Goal: Task Accomplishment & Management: Manage account settings

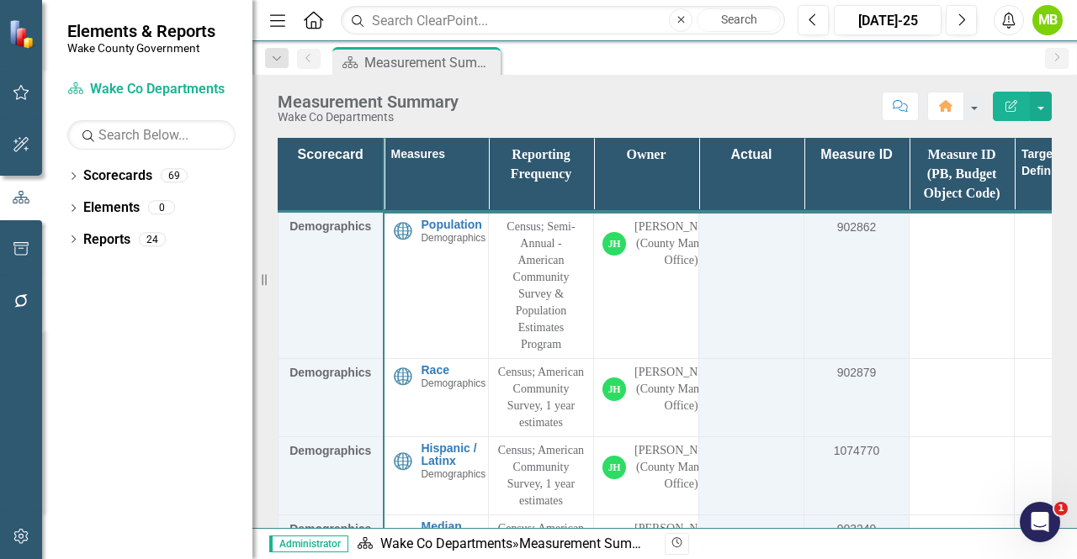
click at [1075, 109] on div "Measurement Summary Wake Co Departments Score: N/A [DATE]-25 Completed Comment …" at bounding box center [664, 100] width 825 height 50
click at [71, 175] on icon "Dropdown" at bounding box center [73, 177] width 12 height 9
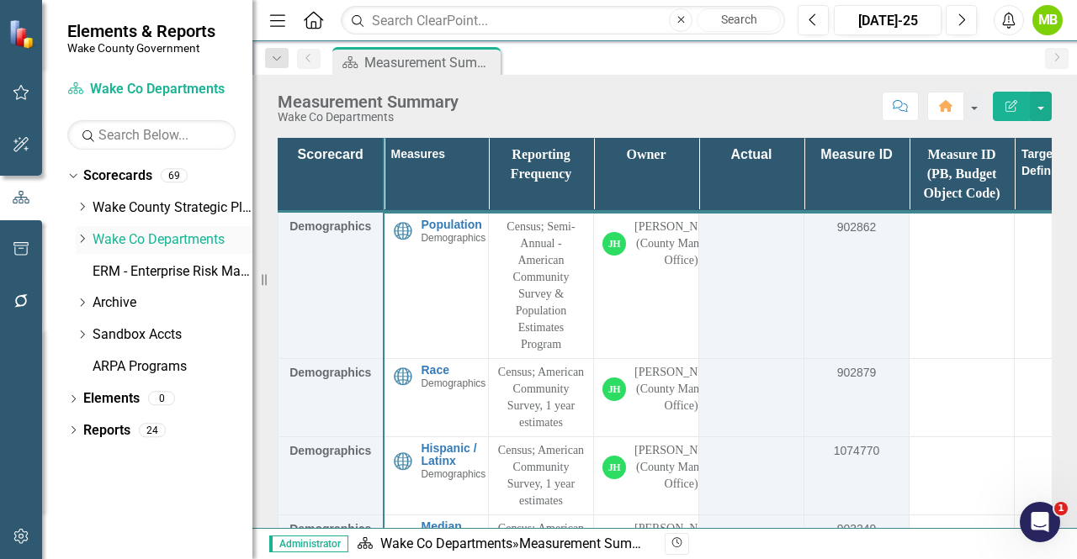
click at [81, 240] on icon "Dropdown" at bounding box center [82, 239] width 13 height 10
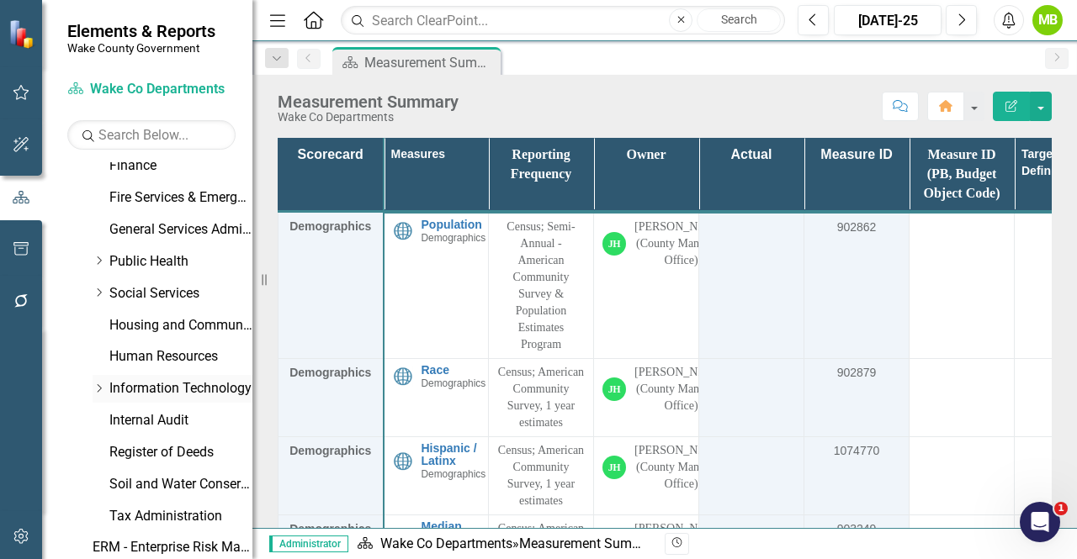
scroll to position [589, 0]
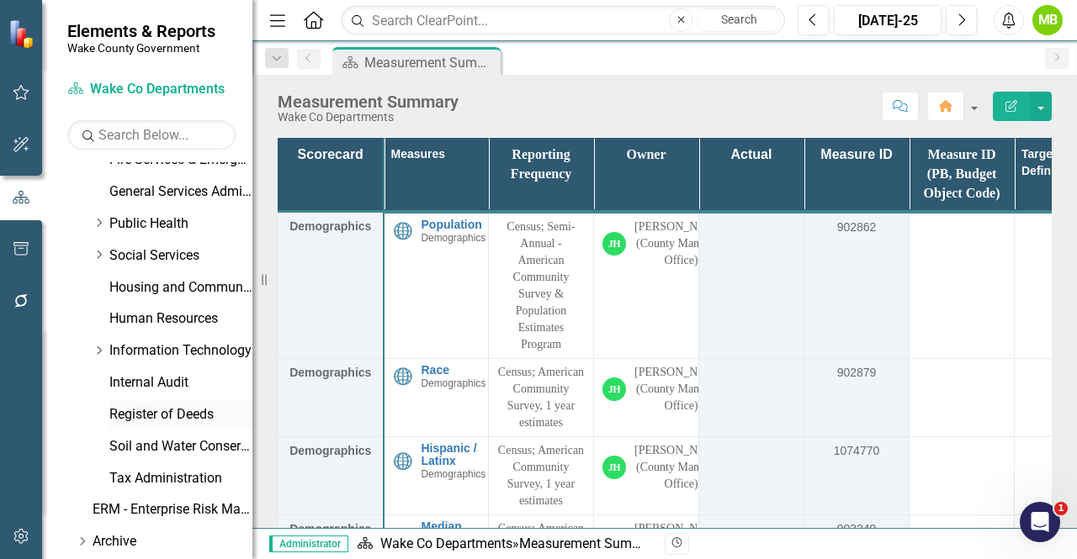
click at [149, 416] on link "Register of Deeds" at bounding box center [180, 415] width 143 height 19
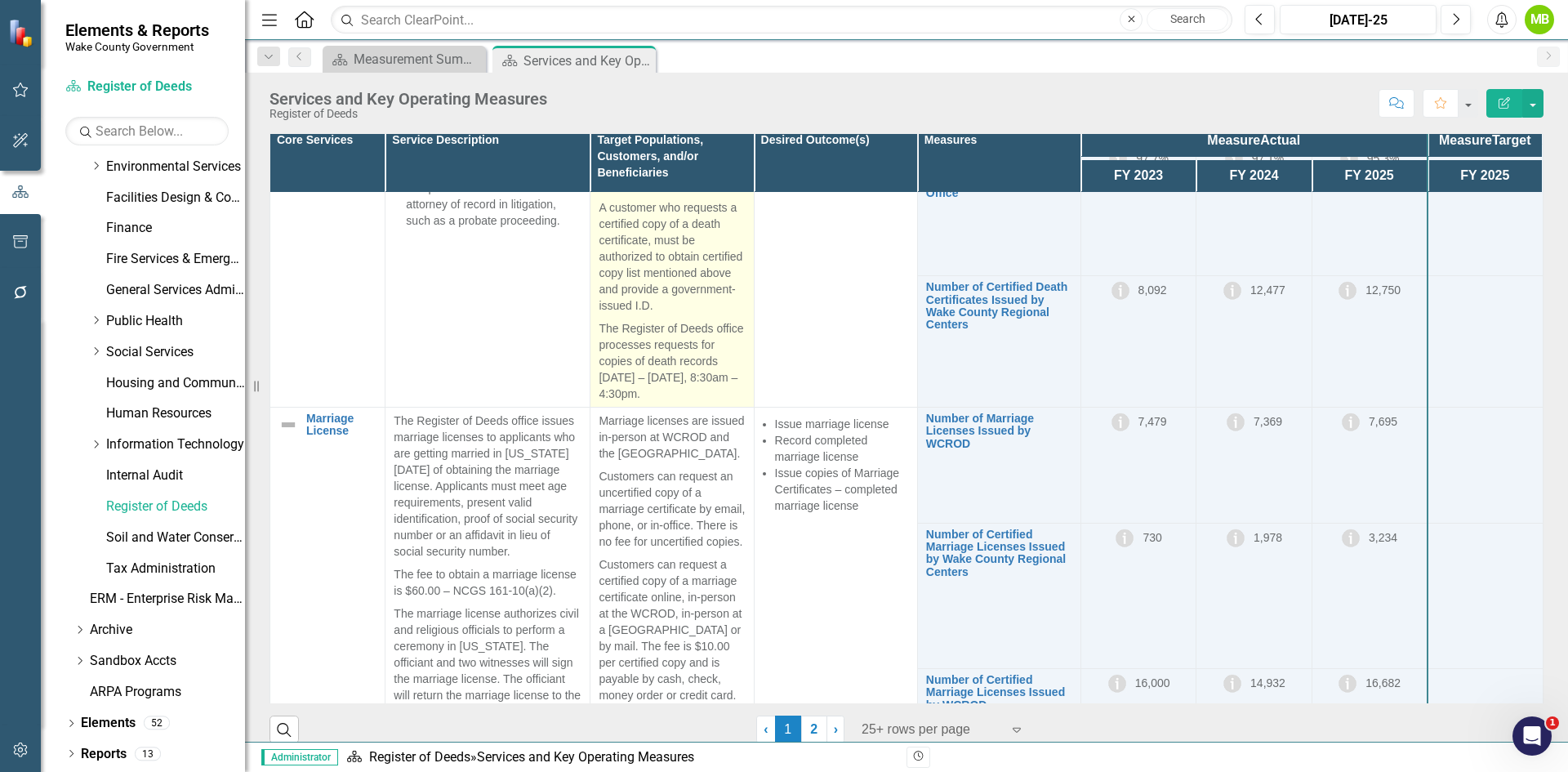
scroll to position [1879, 0]
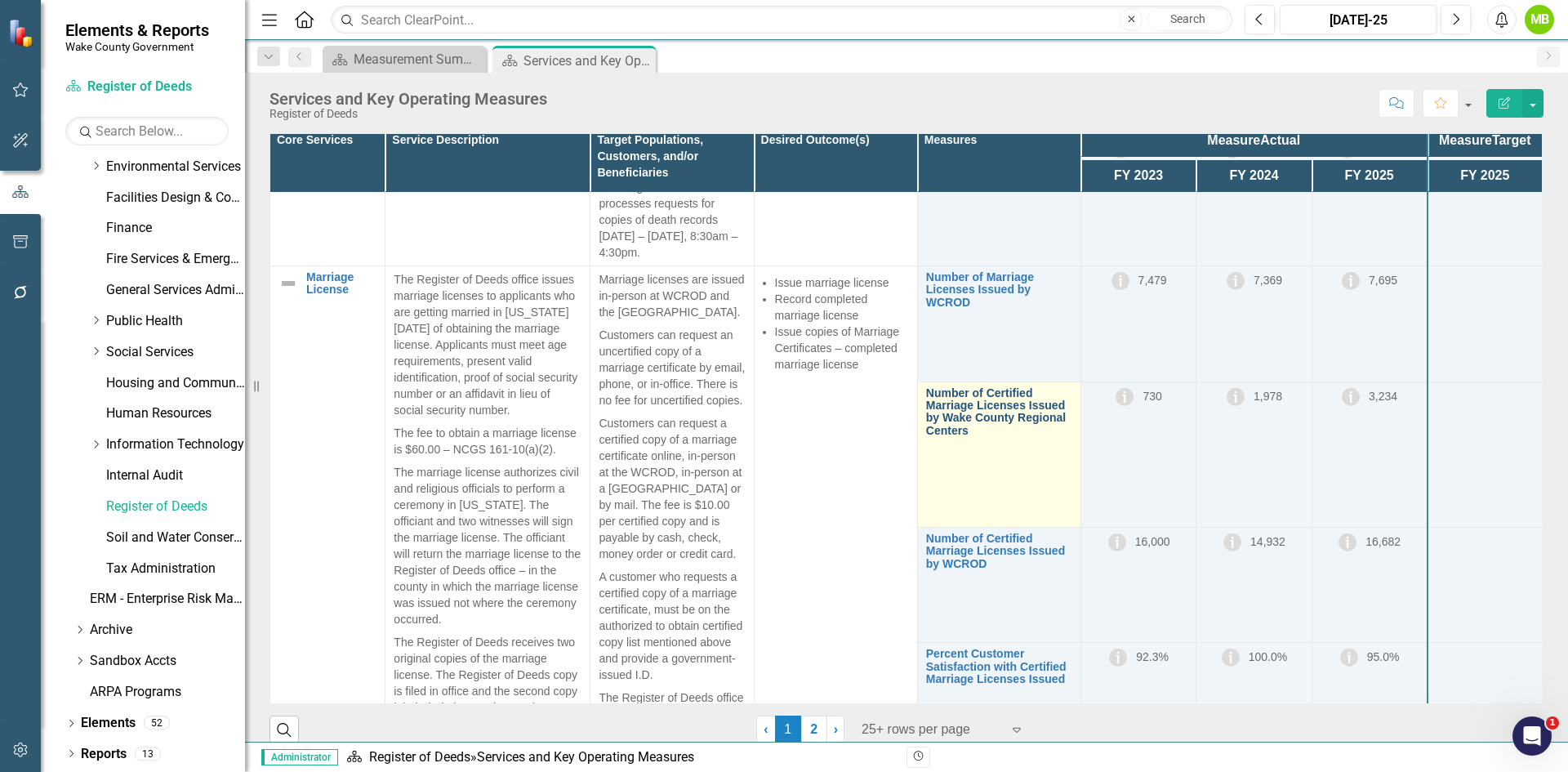
click at [995, 438] on link "Number of Certified Marriage Licenses Issued by Wake County Regional Centers" at bounding box center [999, 413] width 147 height 50
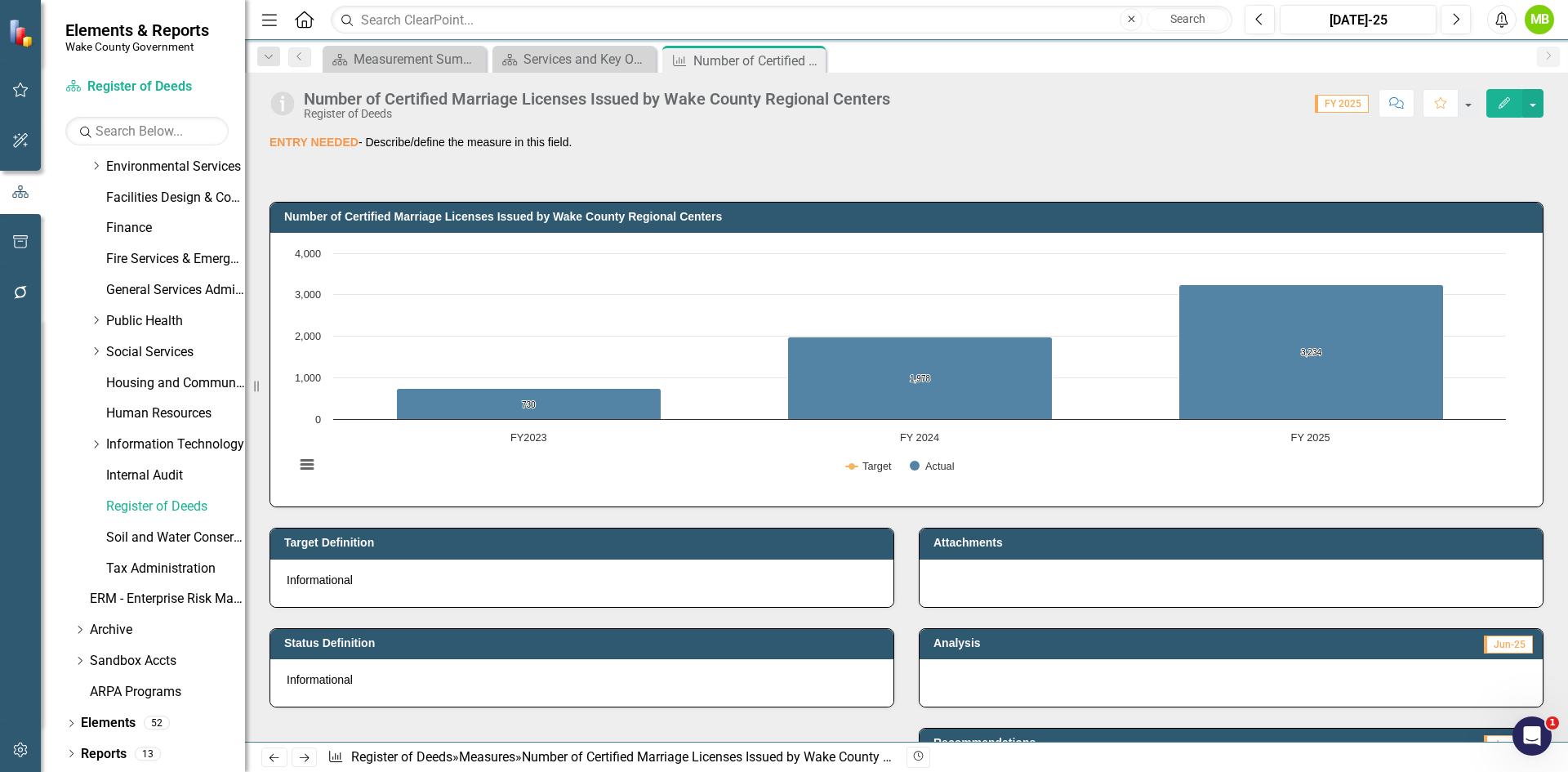
click at [448, 106] on div "Number of Certified Marriage Licenses Issued by Wake County Regional Centers" at bounding box center [597, 99] width 586 height 18
click at [448, 105] on div "Number of Certified Marriage Licenses Issued by Wake County Regional Centers" at bounding box center [597, 99] width 586 height 18
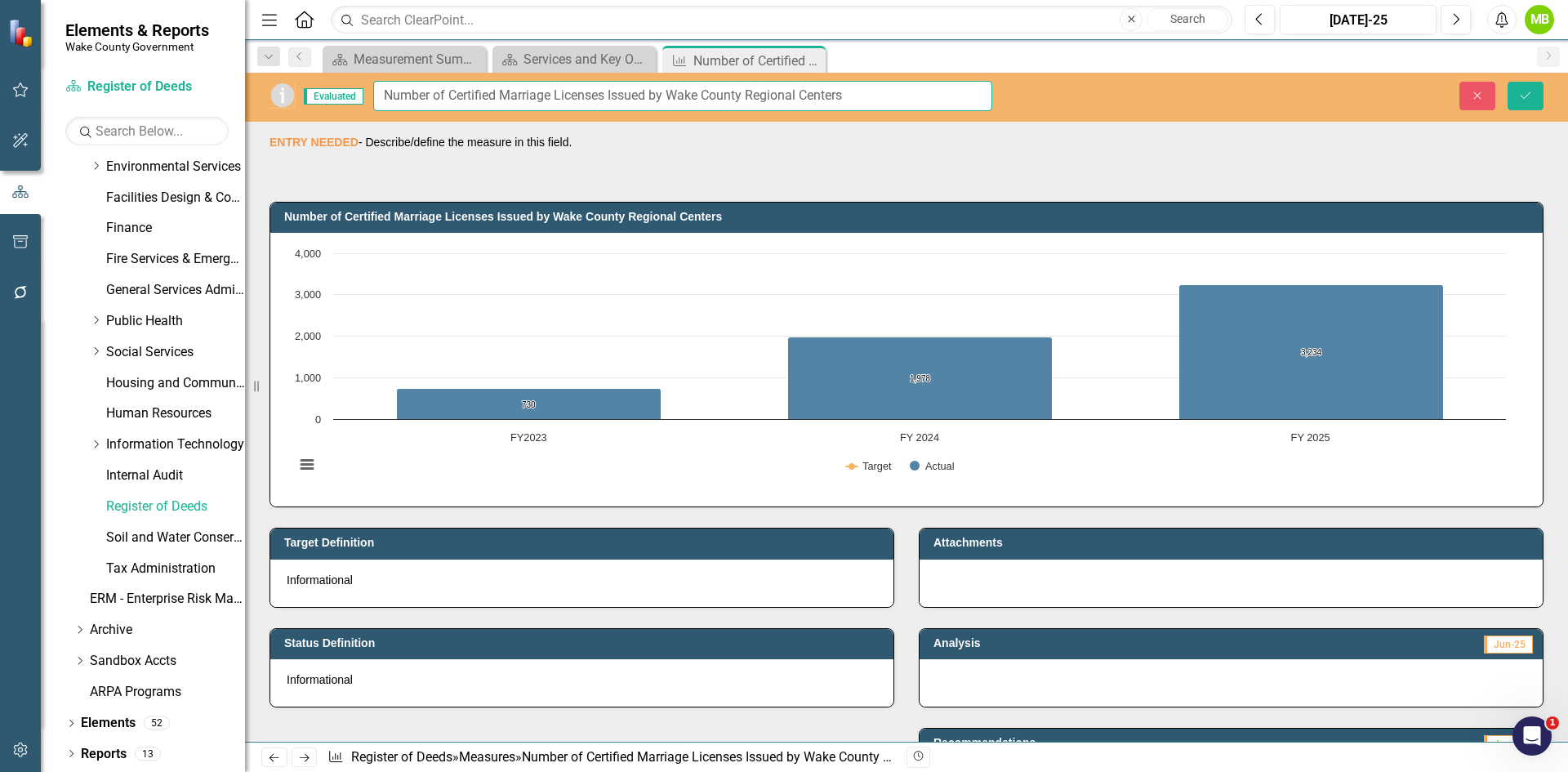
drag, startPoint x: 502, startPoint y: 92, endPoint x: 450, endPoint y: 90, distance: 52.0
click at [450, 90] on input "Number of Certified Marriage Licenses Issued by Wake County Regional Centers" at bounding box center [683, 95] width 619 height 30
type input "Number of Marriage Licenses Issued by Wake County Regional Centers"
drag, startPoint x: 1522, startPoint y: 102, endPoint x: 1446, endPoint y: 137, distance: 83.7
click at [1045, 102] on button "Save" at bounding box center [1525, 95] width 36 height 28
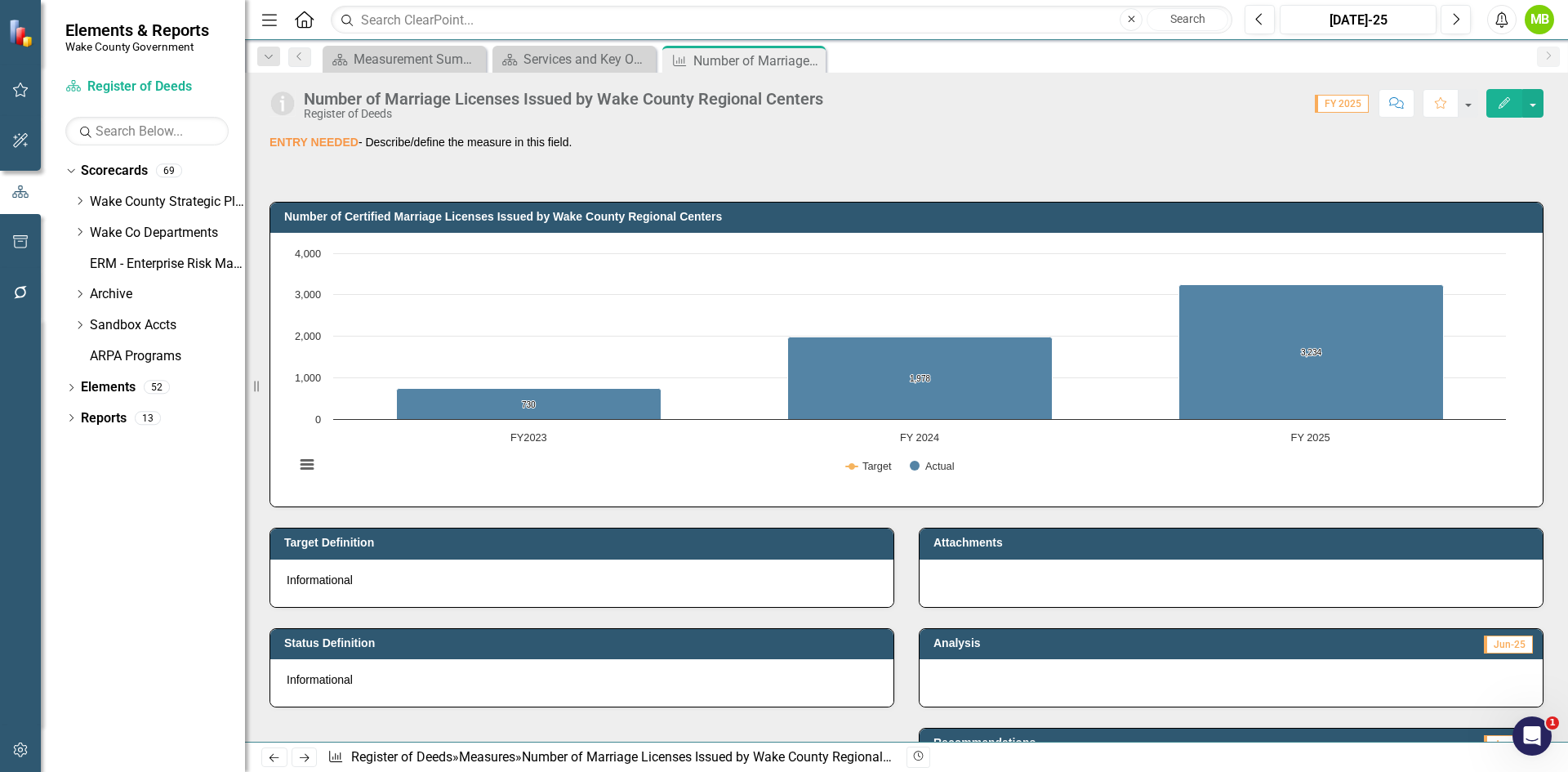
click at [377, 93] on div "Number of Marriage Licenses Issued by Wake County Regional Centers" at bounding box center [563, 99] width 519 height 18
click at [386, 93] on div "Number of Marriage Licenses Issued by Wake County Regional Centers" at bounding box center [563, 99] width 519 height 18
click at [386, 92] on div "Number of Marriage Licenses Issued by Wake County Regional Centers" at bounding box center [563, 99] width 519 height 18
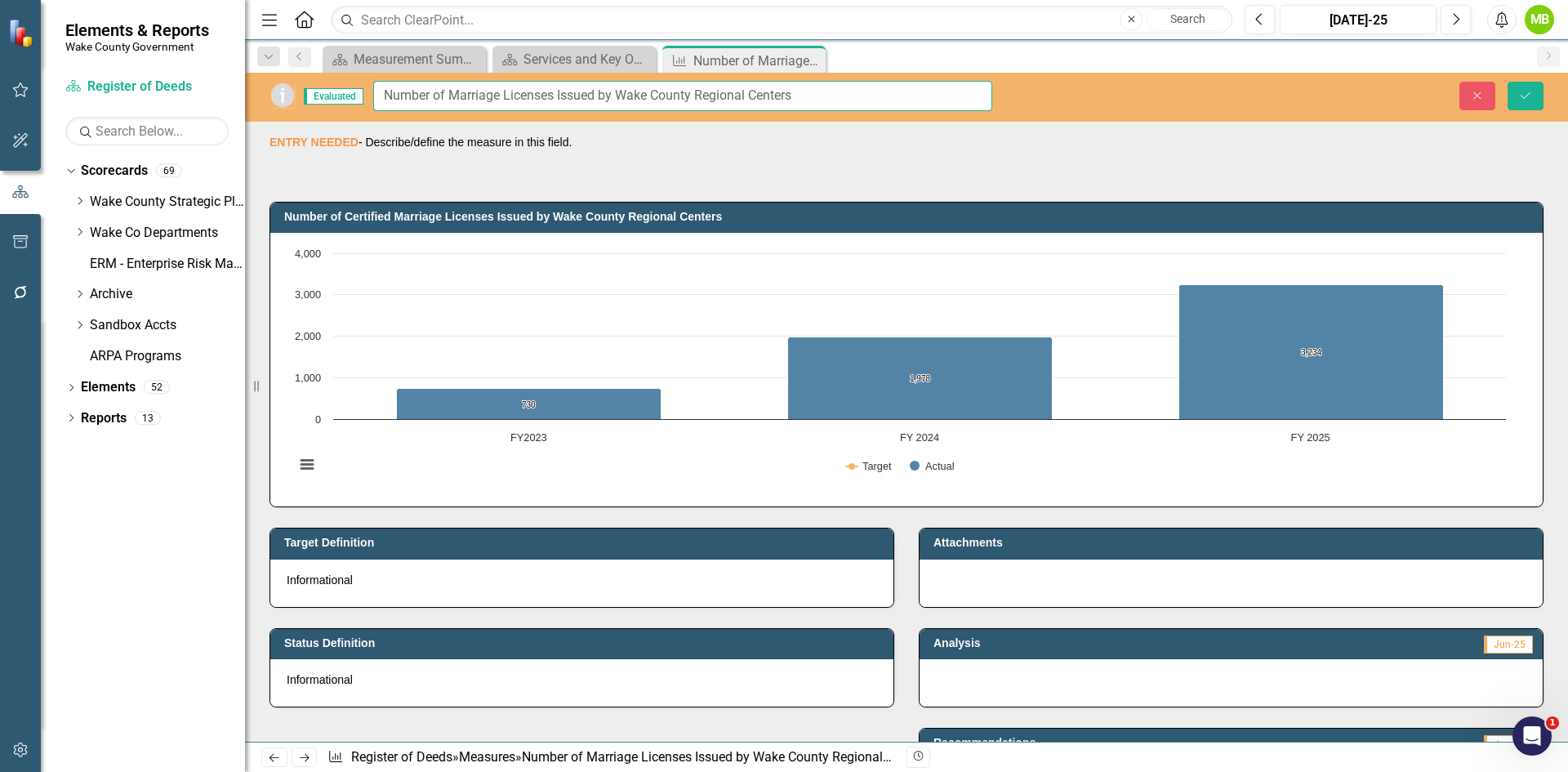
click at [386, 93] on input "Number of Marriage Licenses Issued by Wake County Regional Centers" at bounding box center [683, 95] width 619 height 30
click at [450, 93] on input "Number of Marriage Licenses Issued by Wake County Regional Centers" at bounding box center [683, 95] width 619 height 30
type input "Number of Certified Marriage Licenses Issued by Wake County Regional Centers"
click at [1045, 100] on button "Save" at bounding box center [1525, 95] width 36 height 28
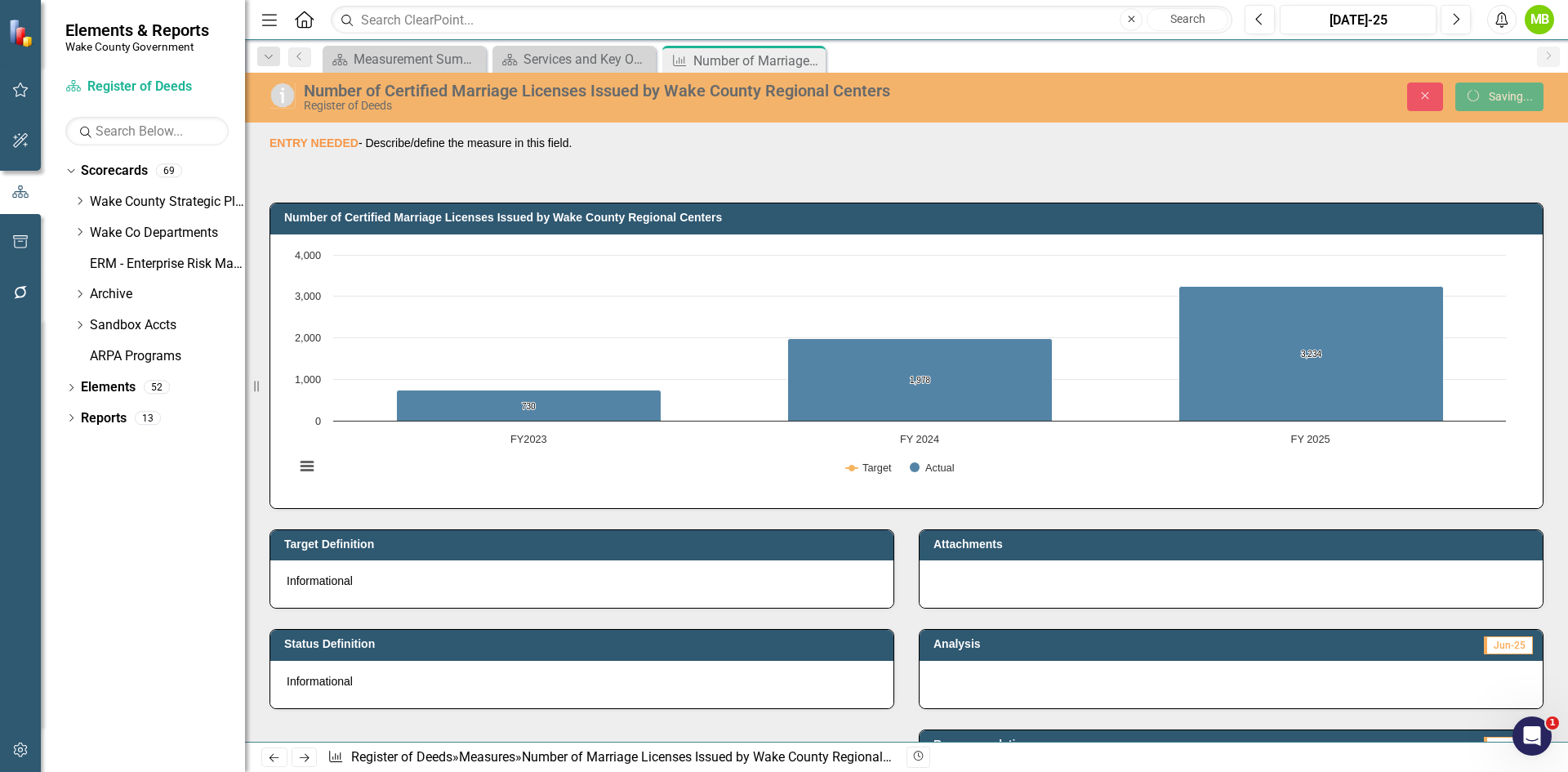
click at [563, 45] on div "Dropdown Search Scorecard Measurement Summary Close Scorecard Services and Key …" at bounding box center [906, 56] width 1323 height 33
click at [564, 54] on div "Services and Key Operating Measures" at bounding box center [577, 58] width 108 height 20
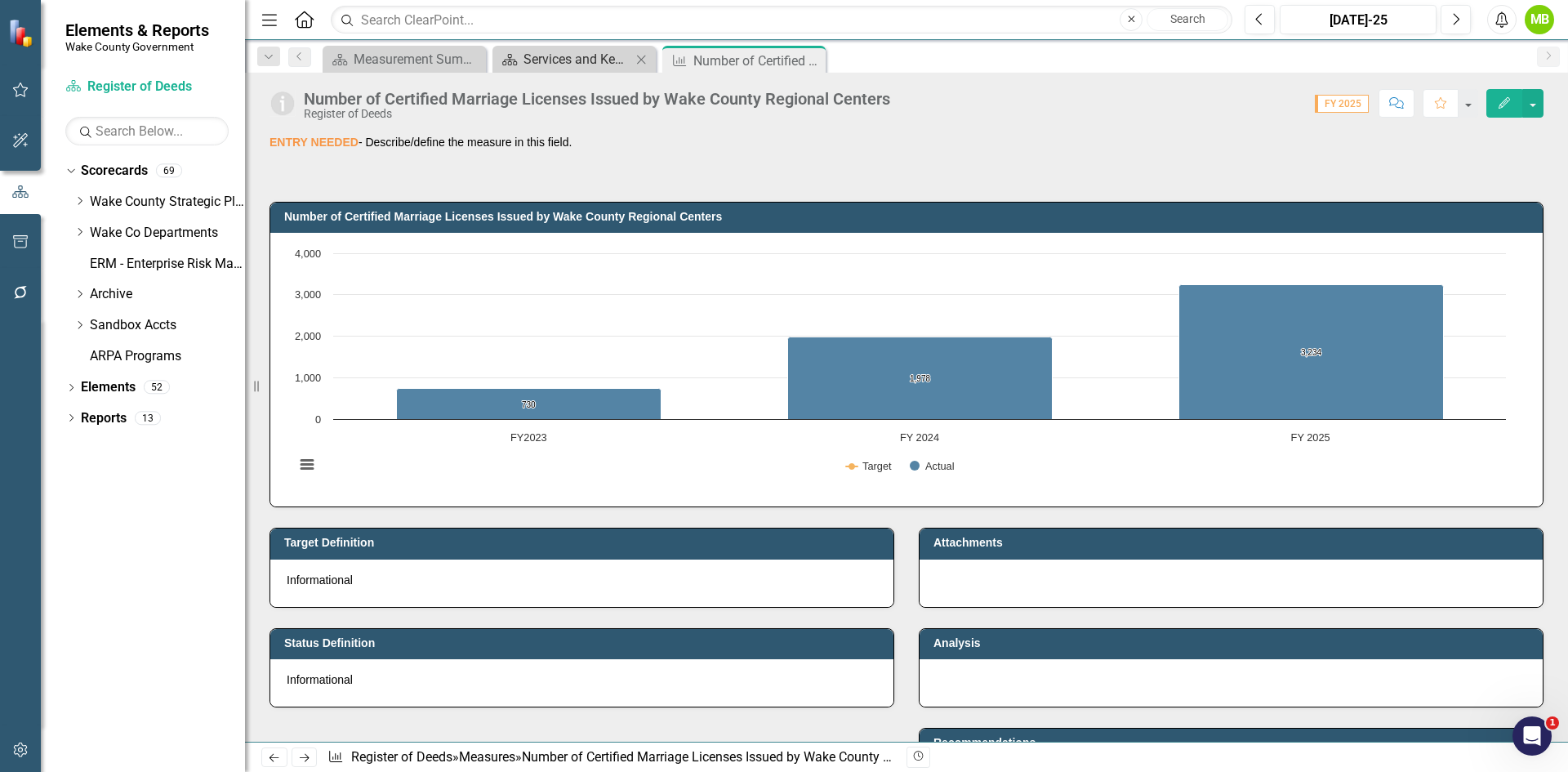
click at [558, 64] on div "Services and Key Operating Measures" at bounding box center [577, 58] width 108 height 20
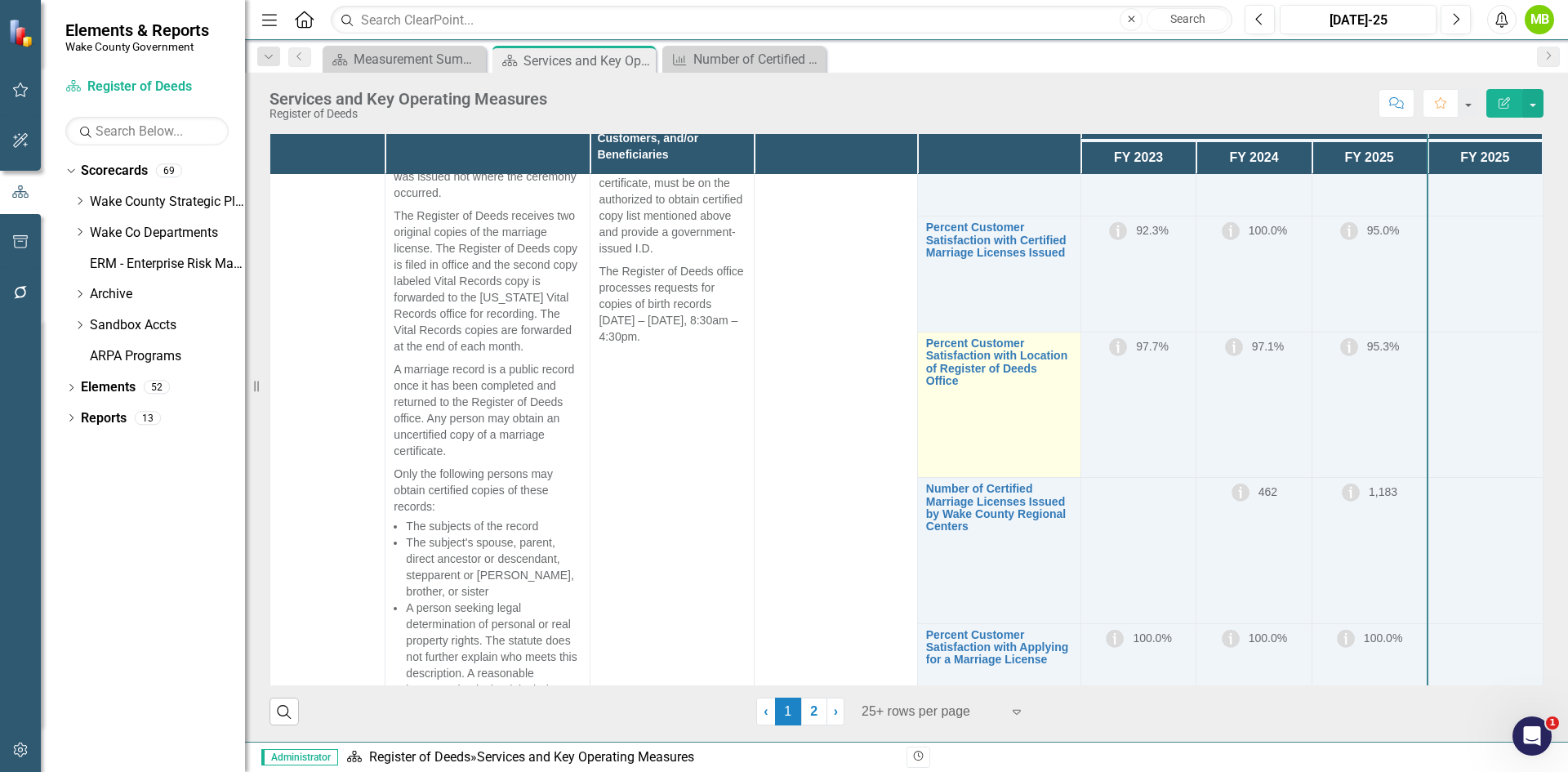
scroll to position [2369, 0]
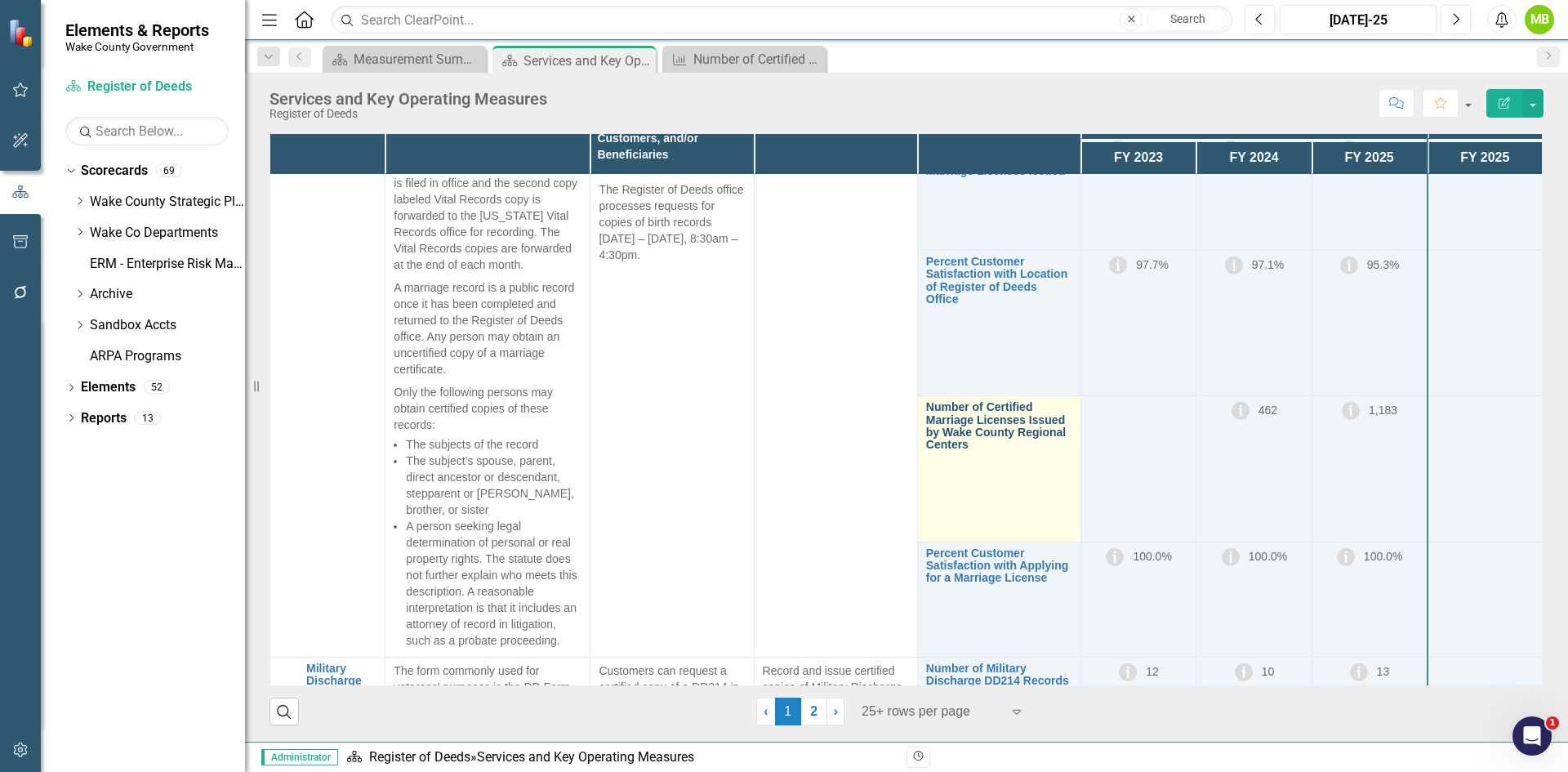
click at [943, 452] on link "Number of Certified Marriage Licenses Issued by Wake County Regional Centers" at bounding box center [999, 426] width 147 height 50
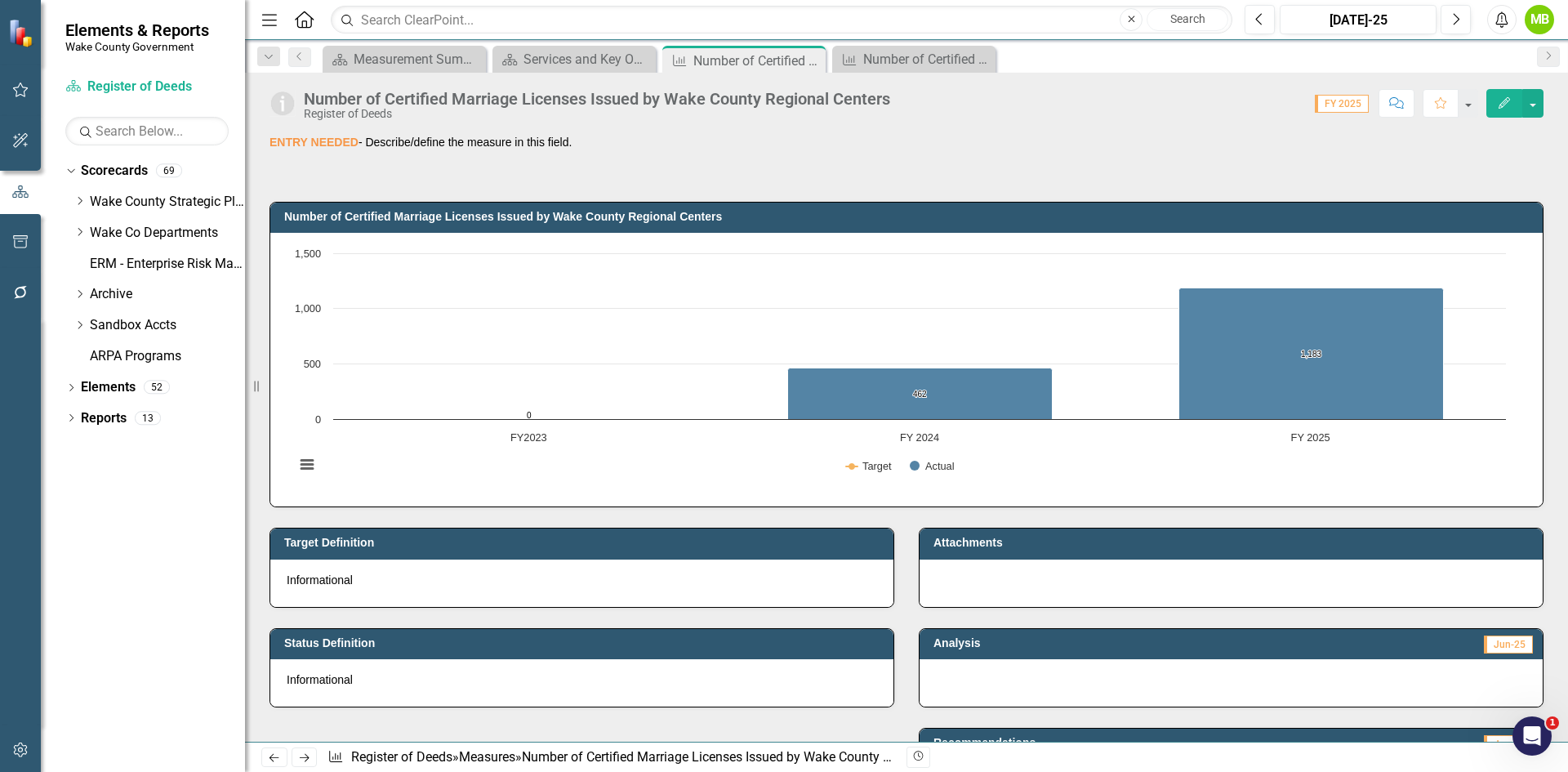
click at [493, 96] on div "Number of Certified Marriage Licenses Issued by Wake County Regional Centers" at bounding box center [597, 99] width 586 height 18
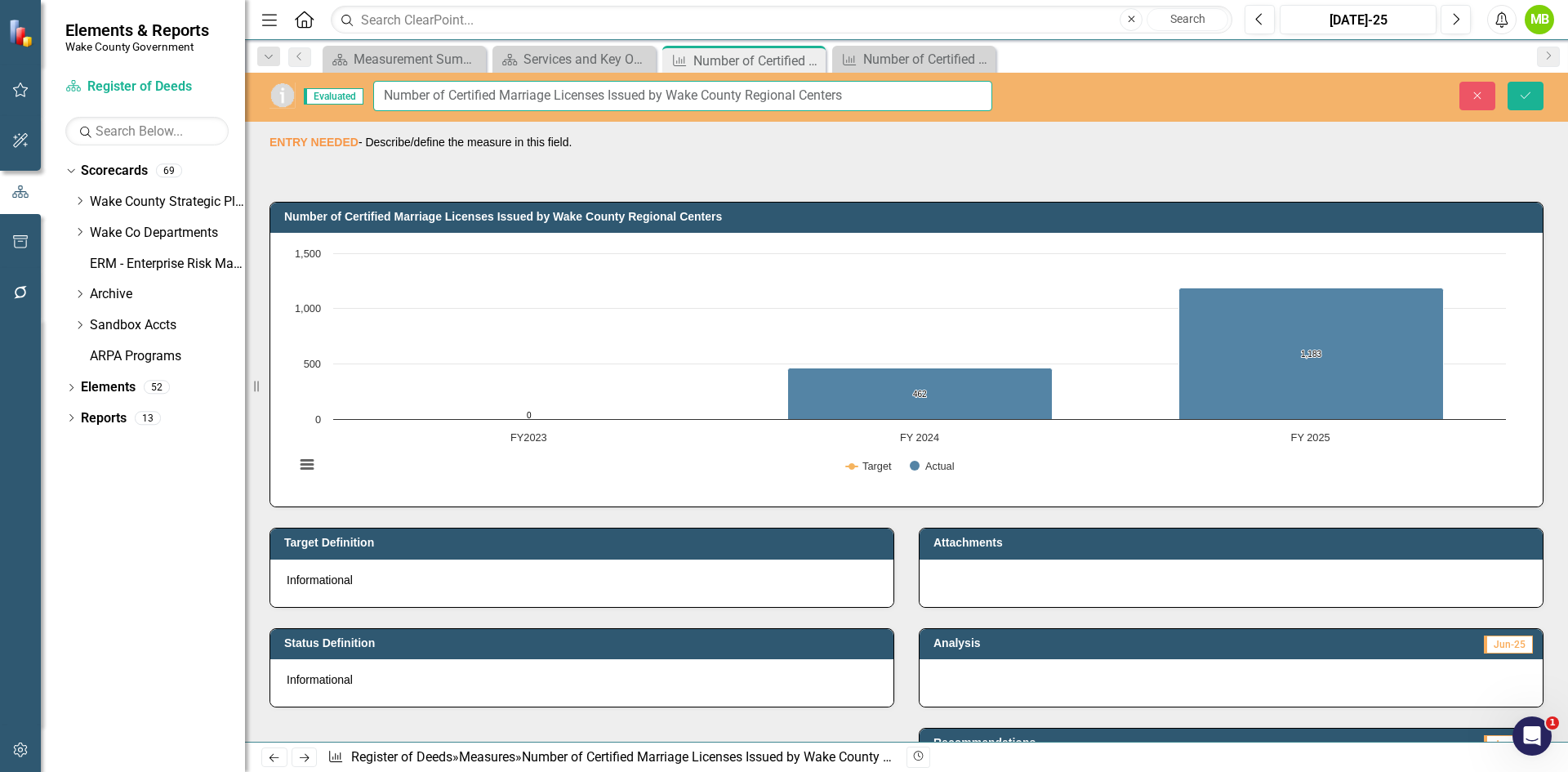
drag, startPoint x: 503, startPoint y: 92, endPoint x: 450, endPoint y: 94, distance: 53.0
click at [450, 94] on input "Number of Certified Marriage Licenses Issued by Wake County Regional Centers" at bounding box center [683, 95] width 619 height 30
type input "Number of Marriage Licenses Issued by Wake County Regional Centers"
click at [1045, 98] on button "Save" at bounding box center [1525, 95] width 36 height 28
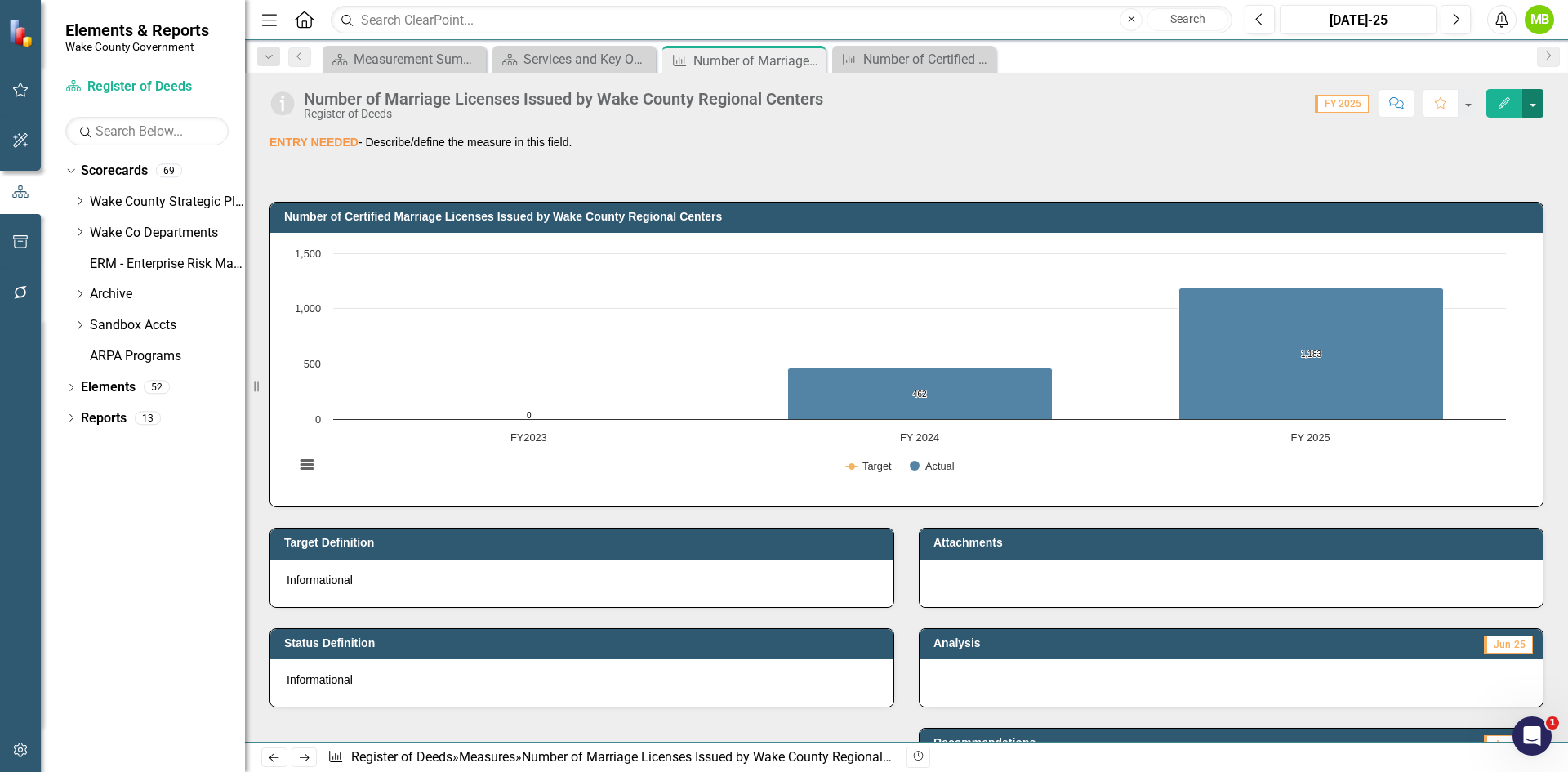
click at [1045, 97] on button "button" at bounding box center [1533, 103] width 21 height 28
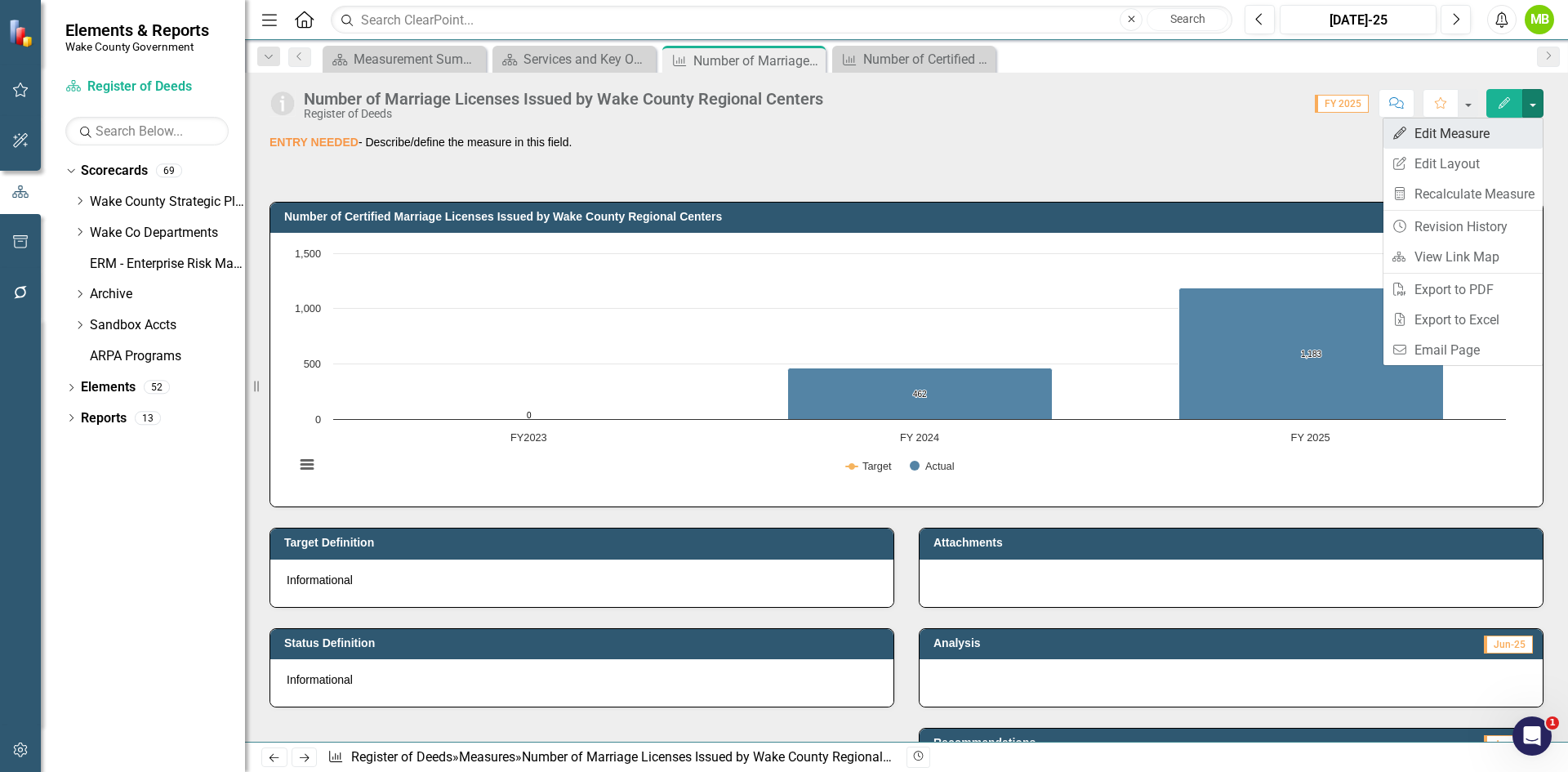
click at [1045, 135] on link "Edit Edit Measure" at bounding box center [1463, 133] width 159 height 30
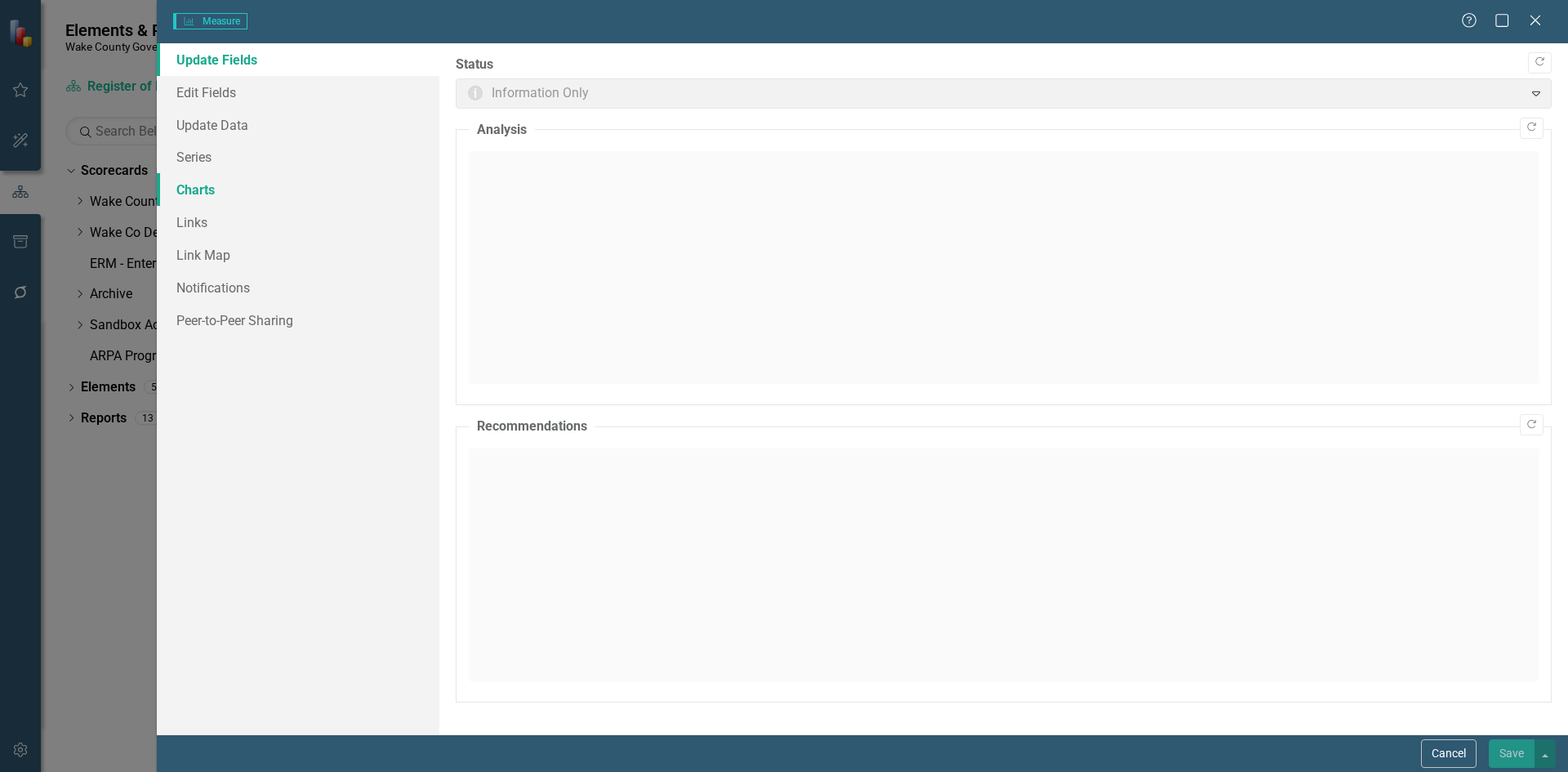
click at [199, 185] on link "Charts" at bounding box center [298, 189] width 283 height 33
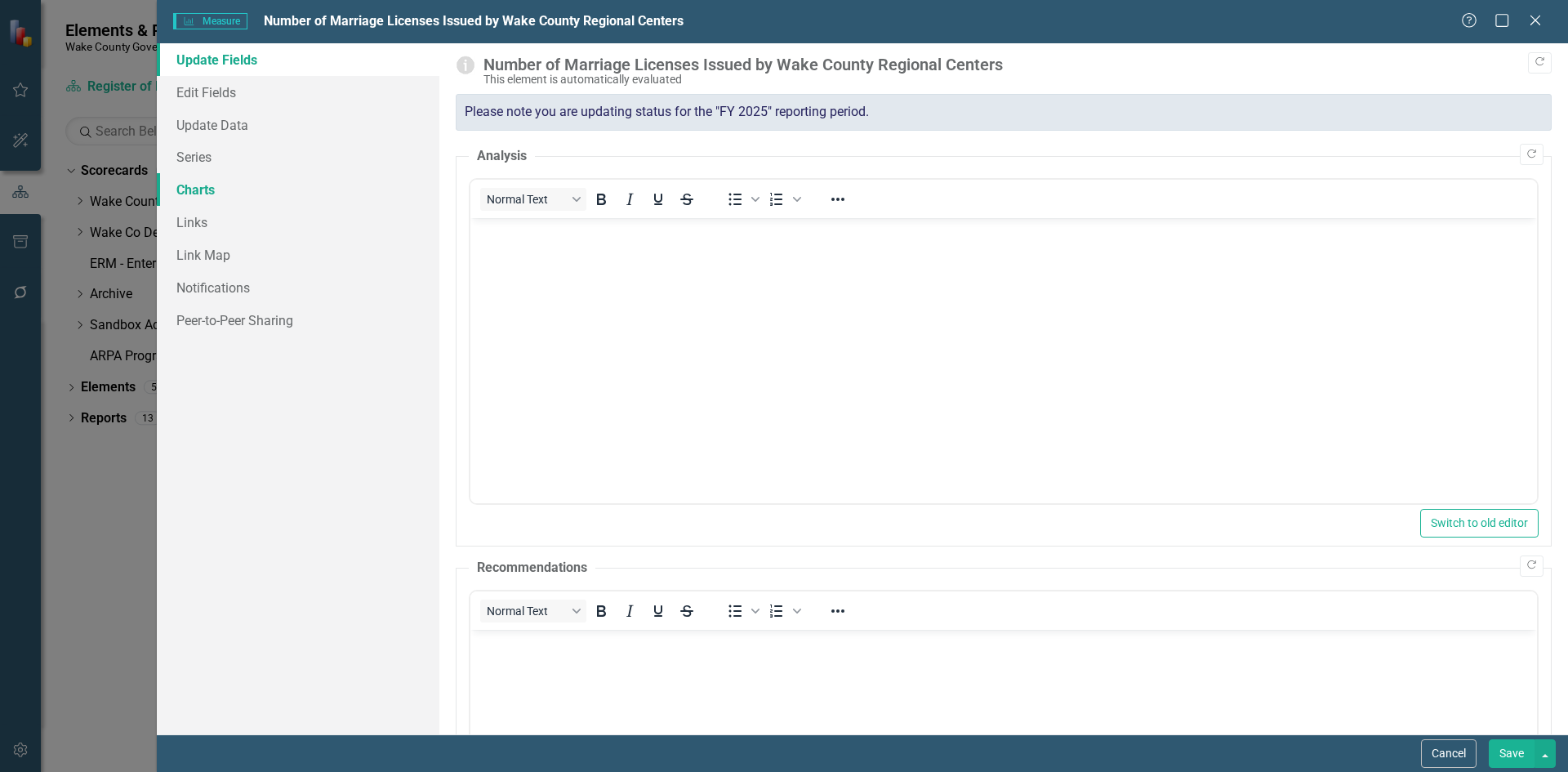
click at [214, 188] on link "Charts" at bounding box center [298, 189] width 283 height 33
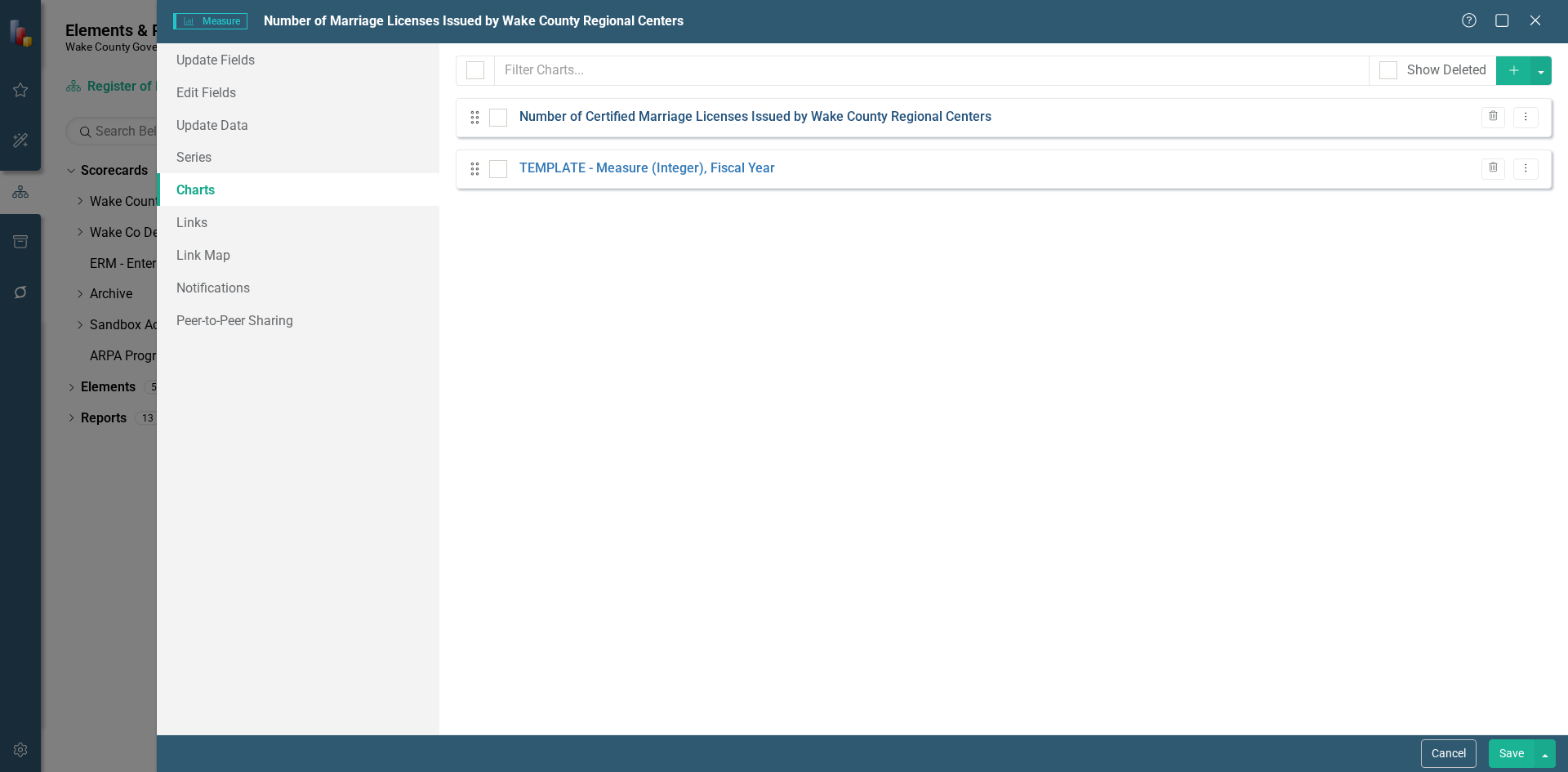
click at [935, 122] on link "Number of Certified Marriage Licenses Issued by Wake County Regional Centers" at bounding box center [755, 117] width 472 height 18
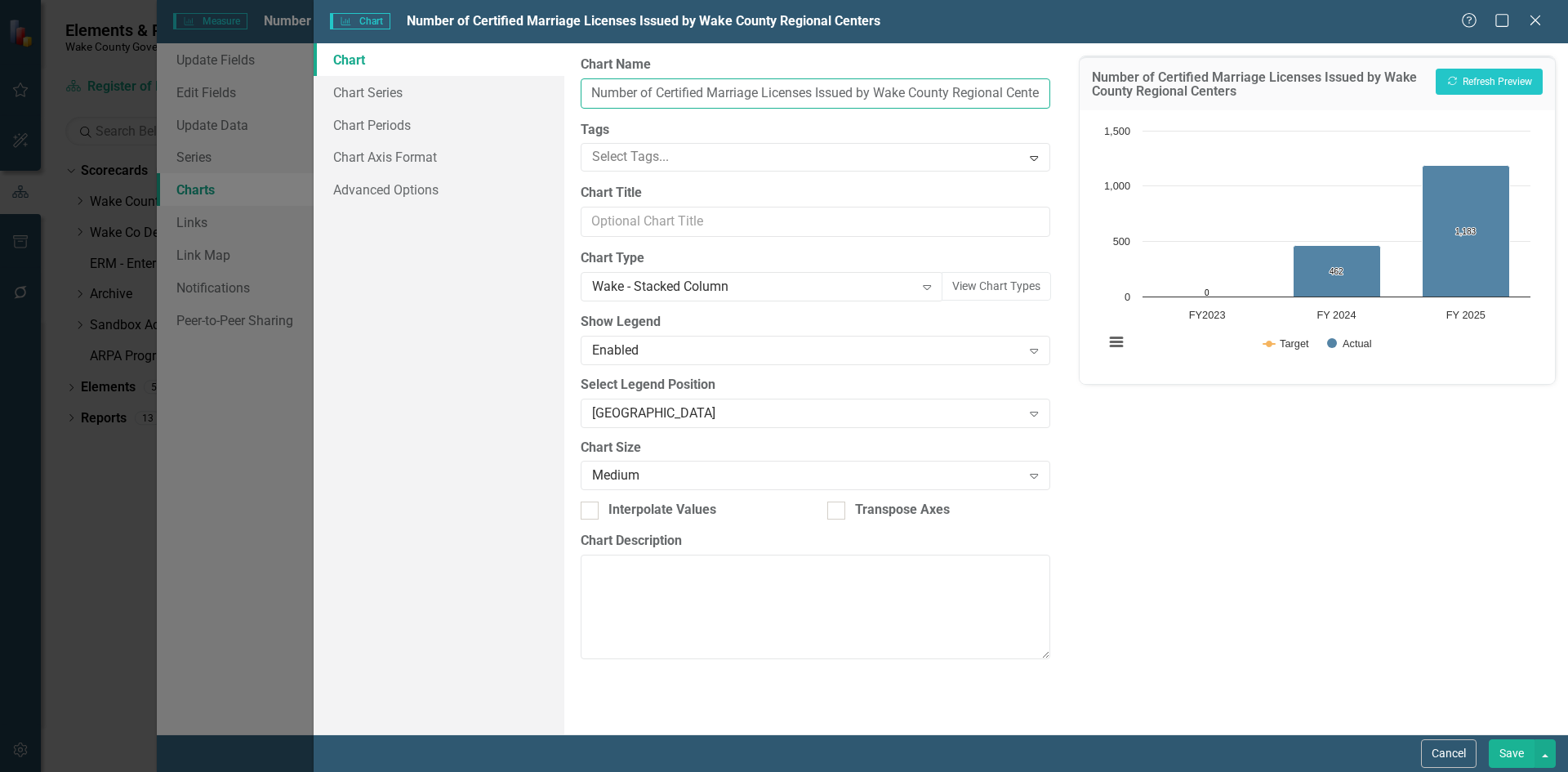
drag, startPoint x: 712, startPoint y: 92, endPoint x: 655, endPoint y: 90, distance: 57.0
click at [655, 90] on input "Number of Certified Marriage Licenses Issued by Wake County Regional Centers" at bounding box center [815, 93] width 469 height 30
type input "Number of Marriage Licenses Issued by Wake County Regional Centers"
drag, startPoint x: 1509, startPoint y: 753, endPoint x: 1503, endPoint y: 746, distance: 9.2
click at [1045, 543] on button "Save" at bounding box center [1512, 753] width 46 height 28
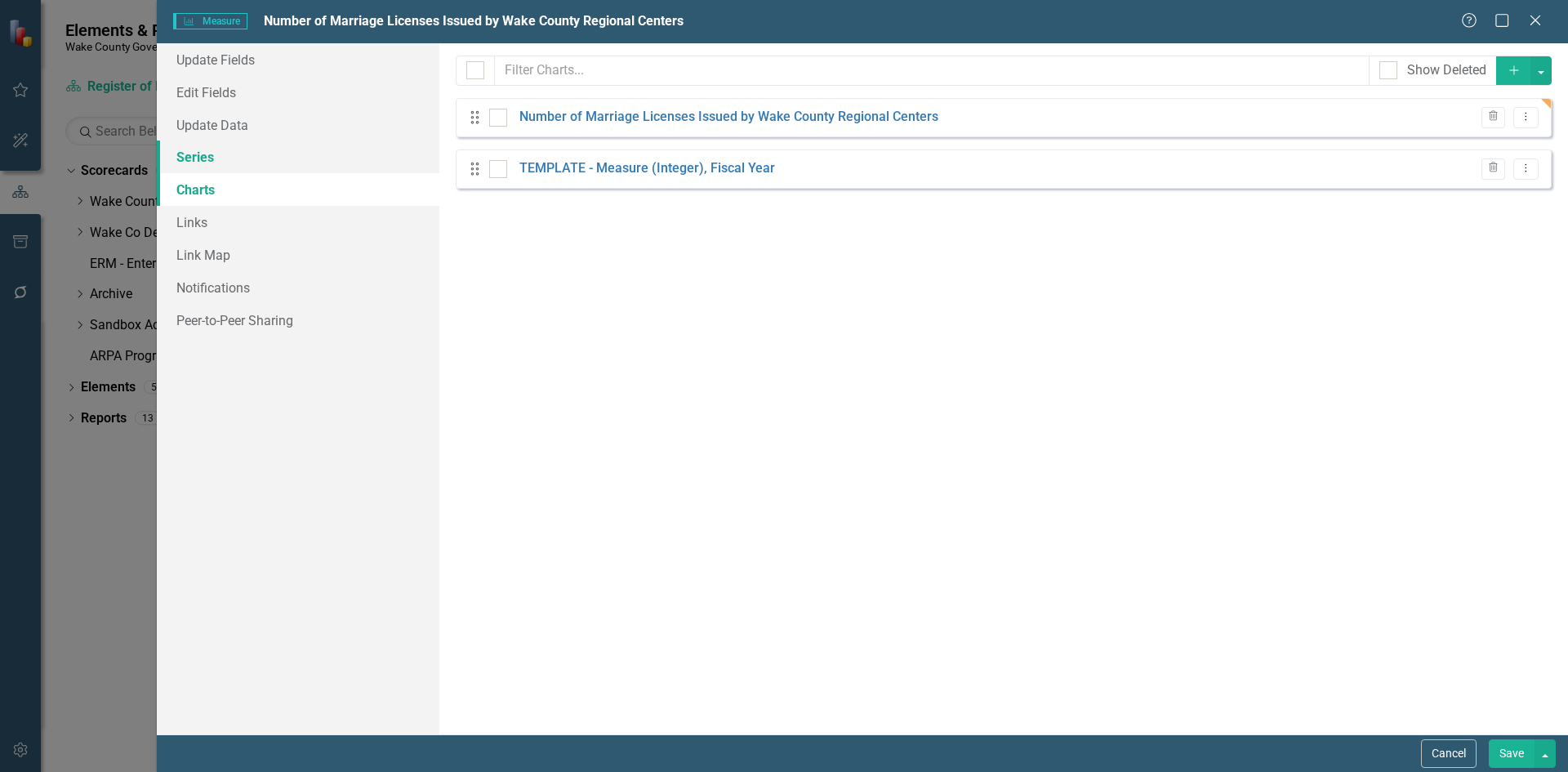
click at [192, 157] on link "Series" at bounding box center [298, 157] width 283 height 33
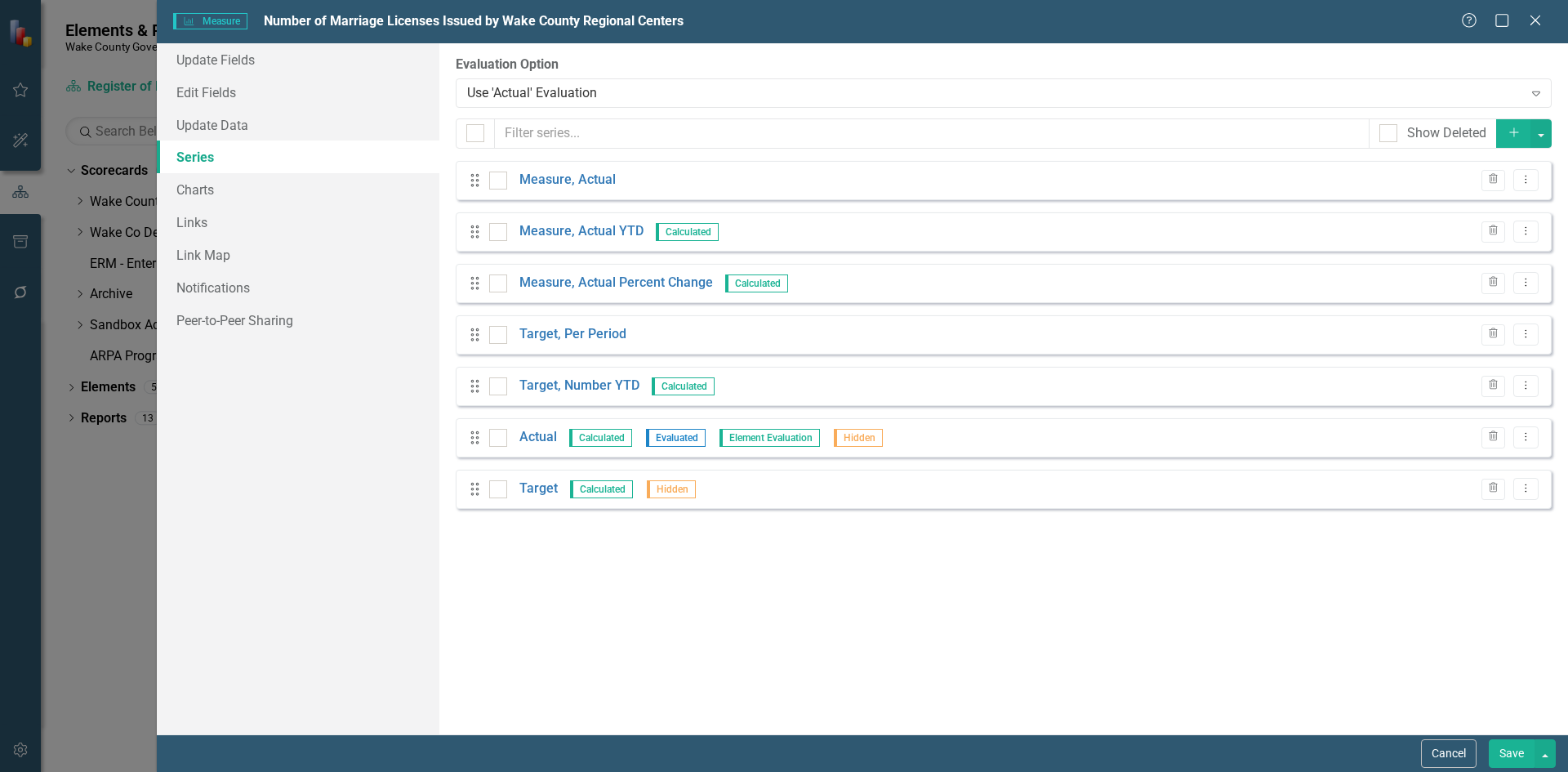
click at [1045, 543] on button "Save" at bounding box center [1512, 753] width 46 height 28
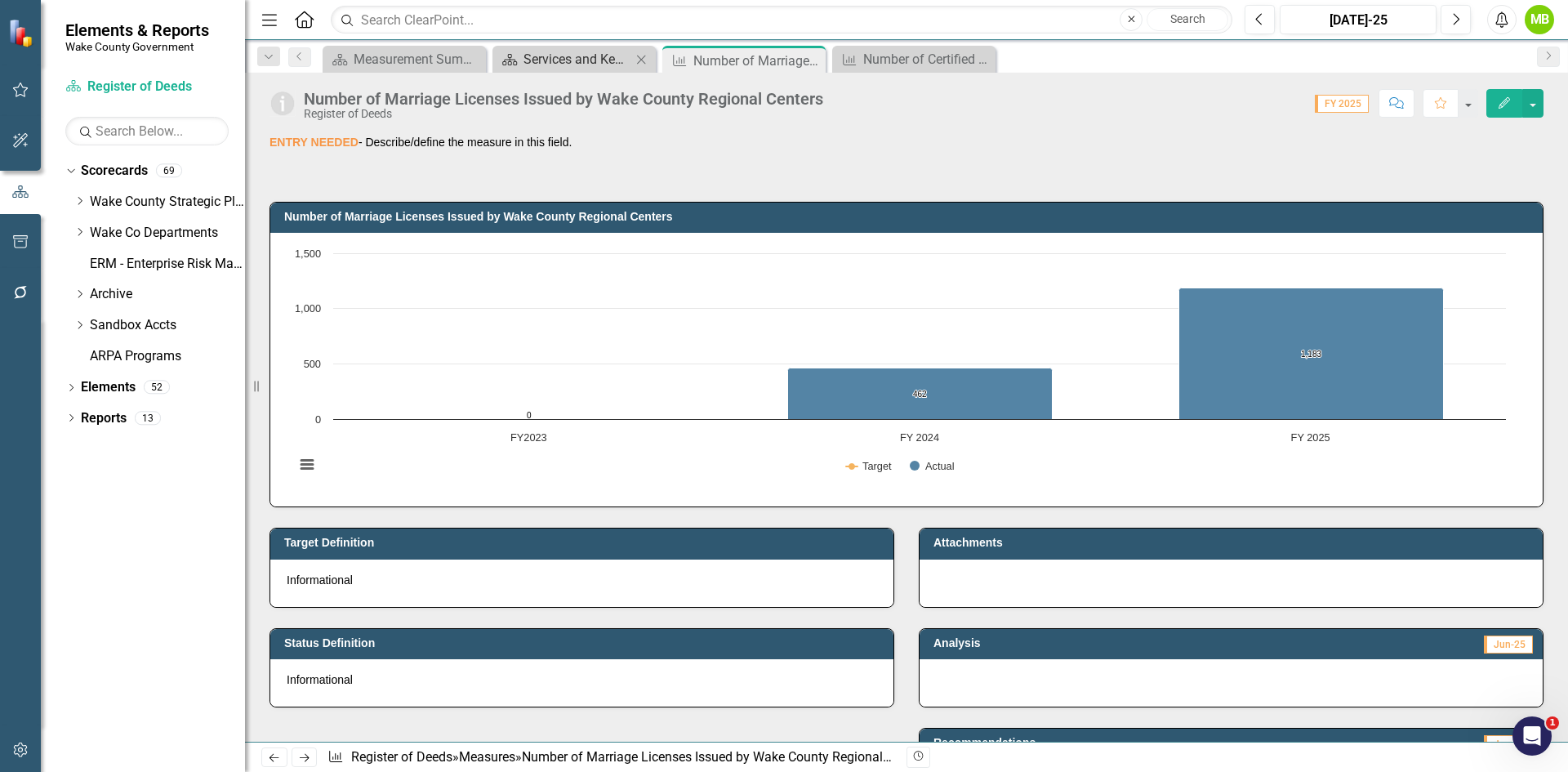
click at [560, 60] on div "Services and Key Operating Measures" at bounding box center [577, 58] width 108 height 20
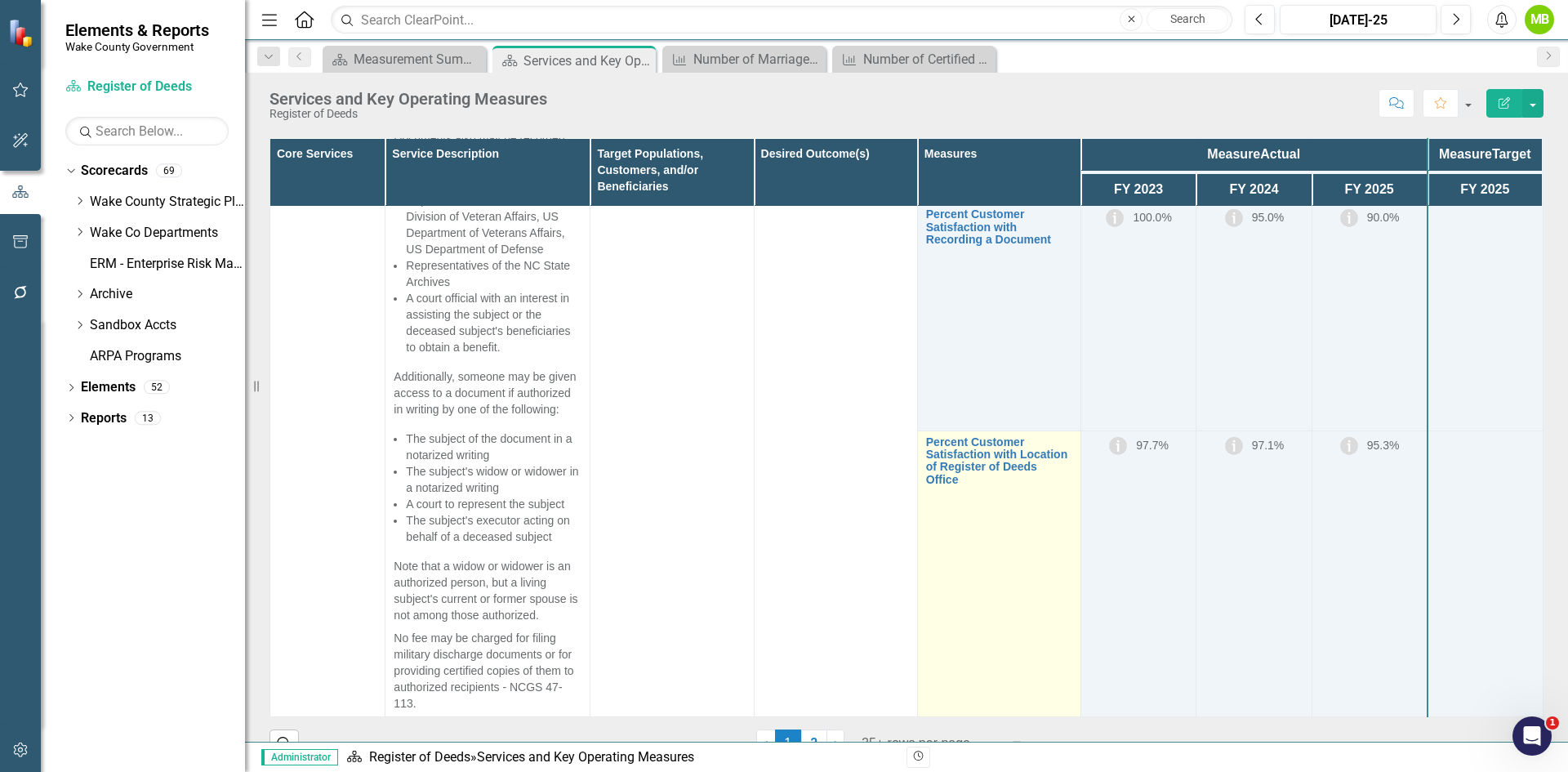
scroll to position [312, 0]
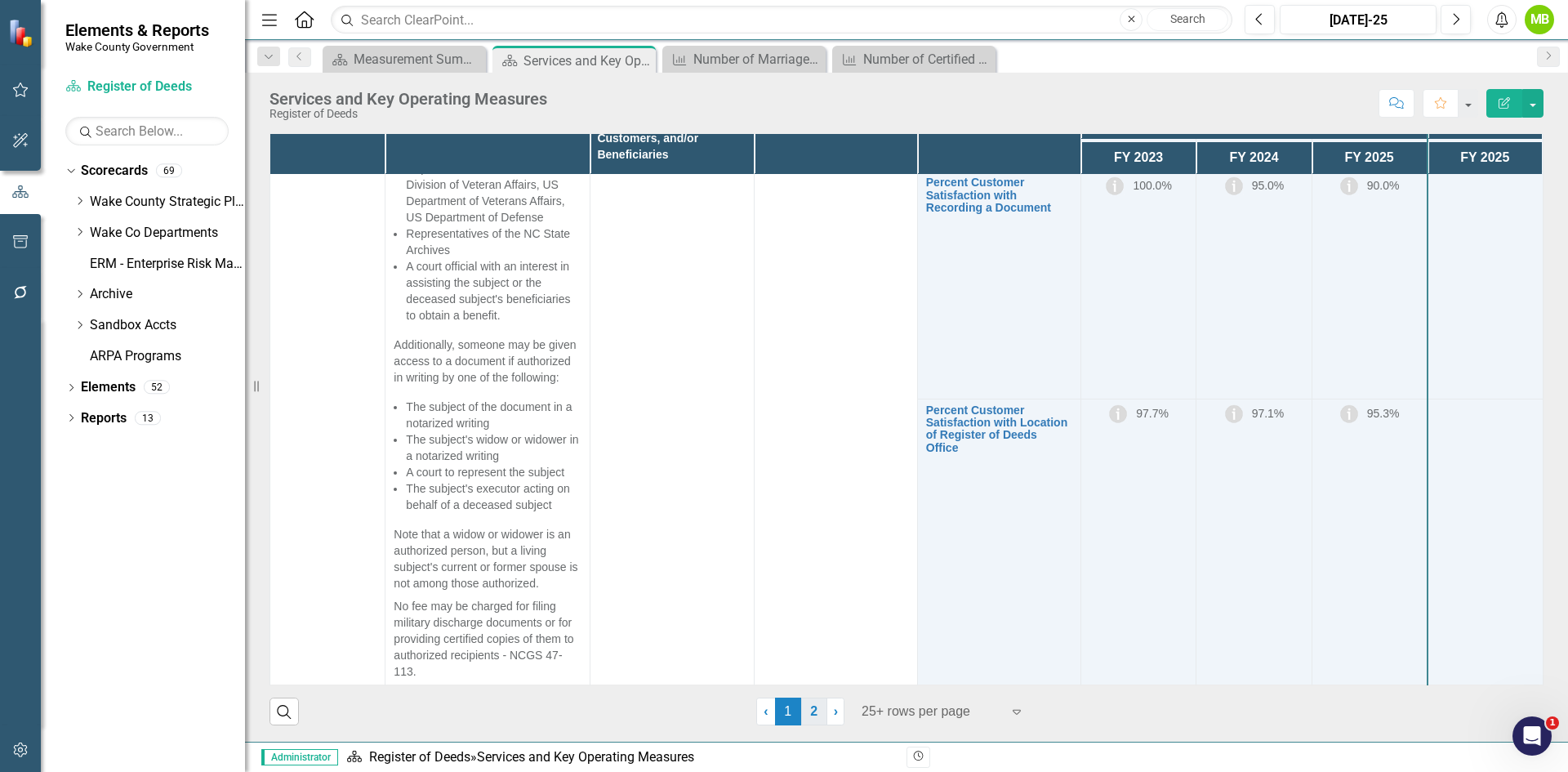
click at [804, 543] on link "2" at bounding box center [814, 711] width 26 height 28
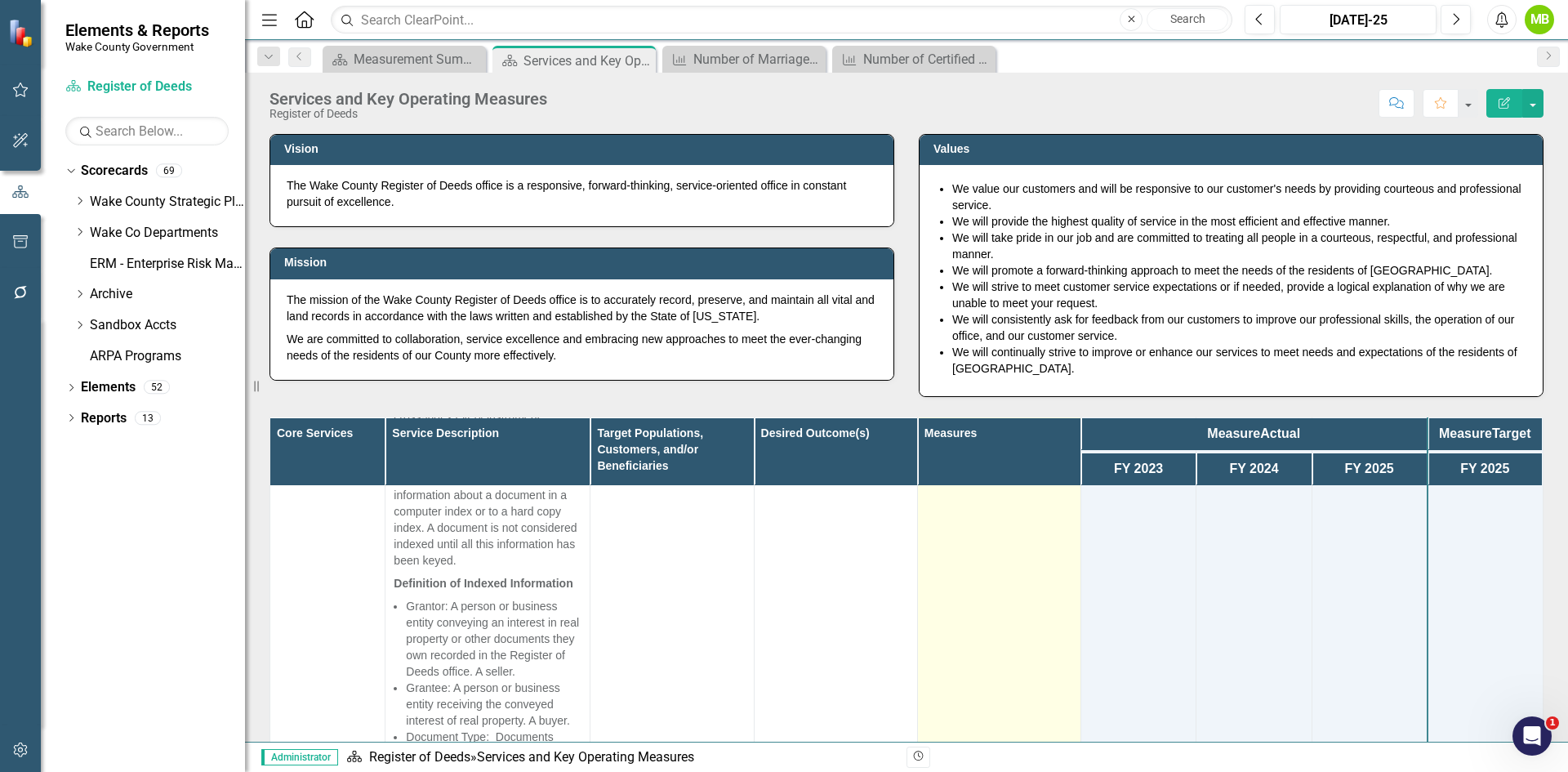
scroll to position [0, 0]
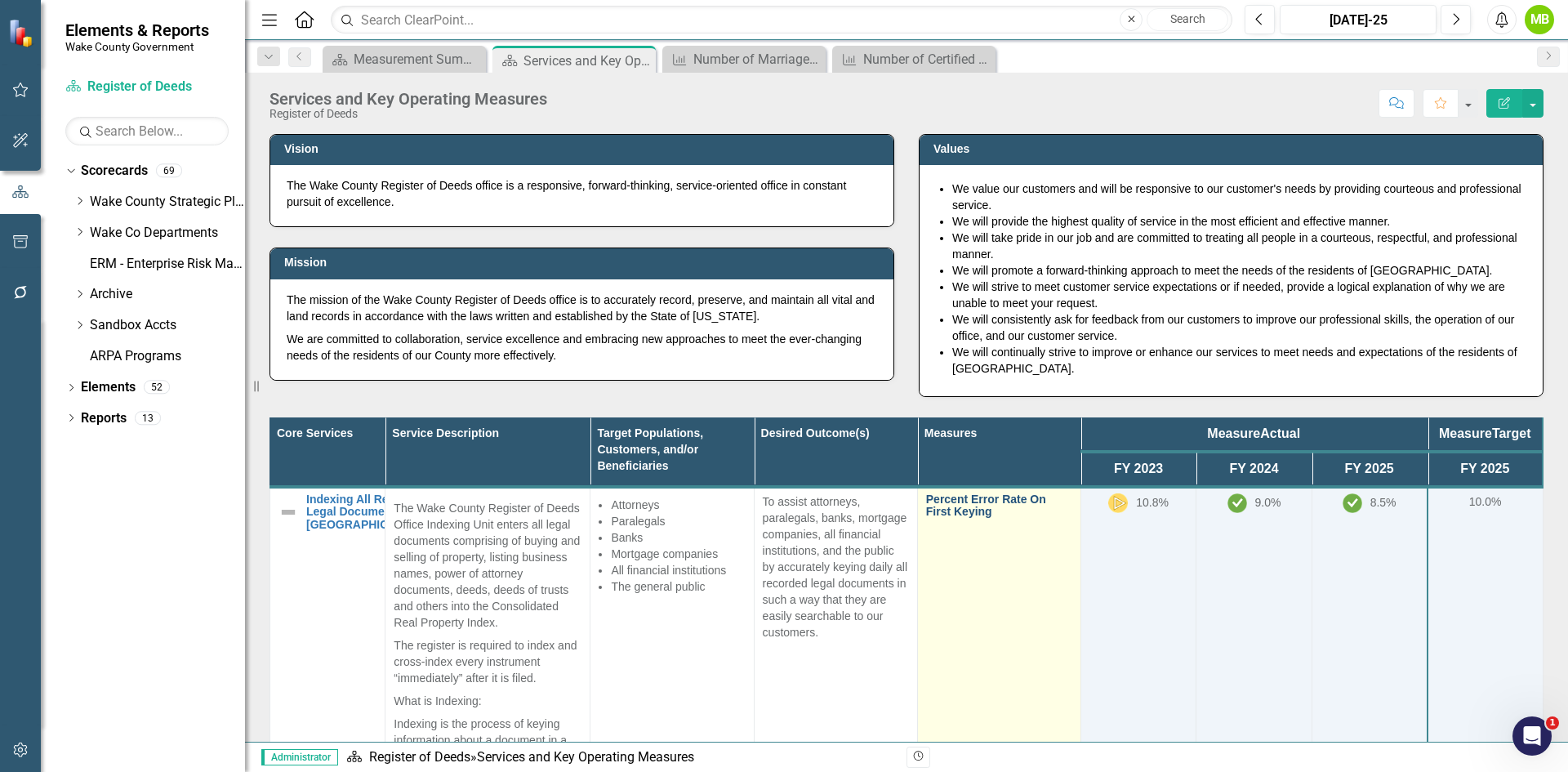
click at [965, 508] on link "Percent Error Rate On First Keying" at bounding box center [999, 506] width 147 height 25
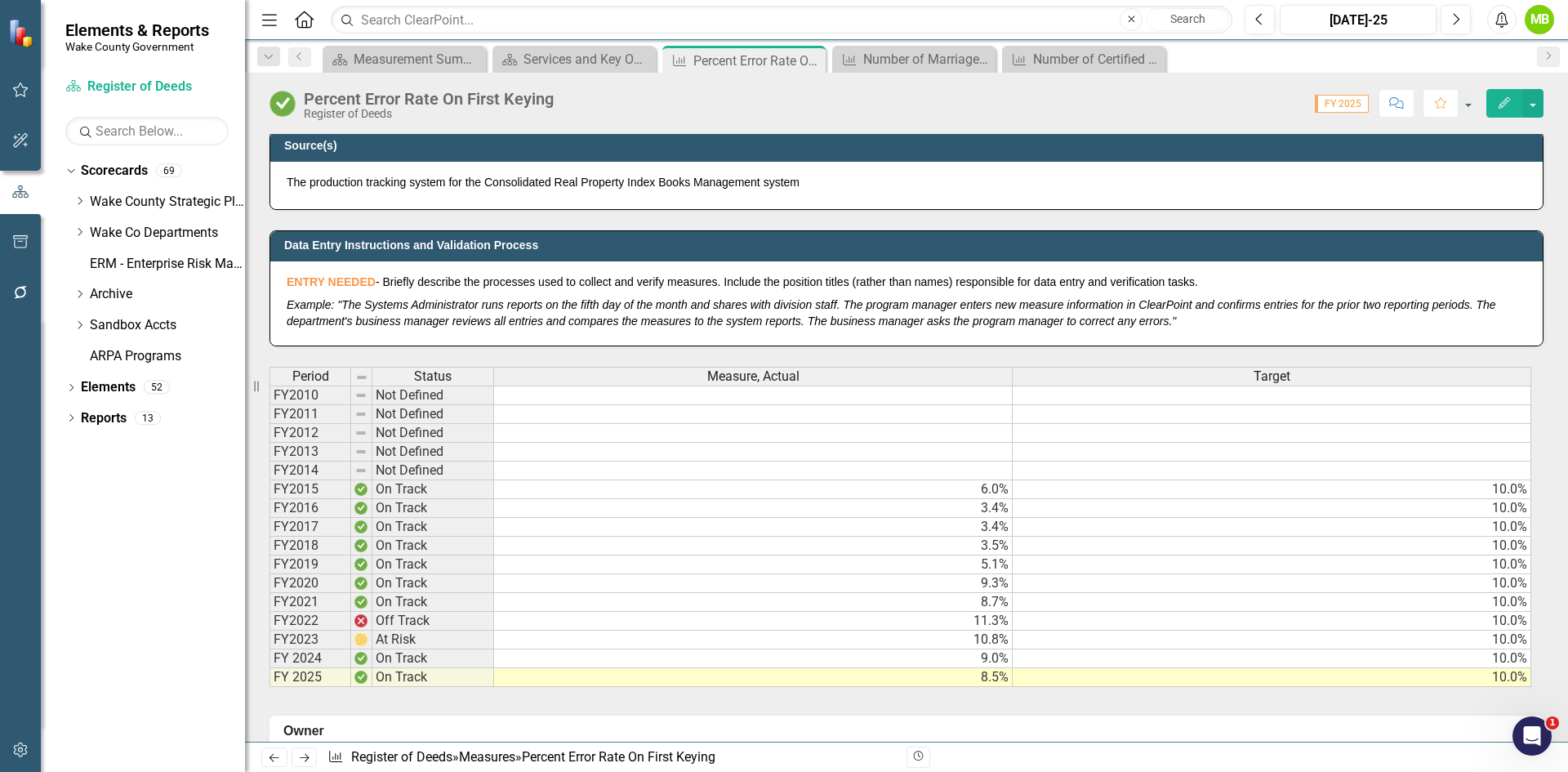
scroll to position [654, 0]
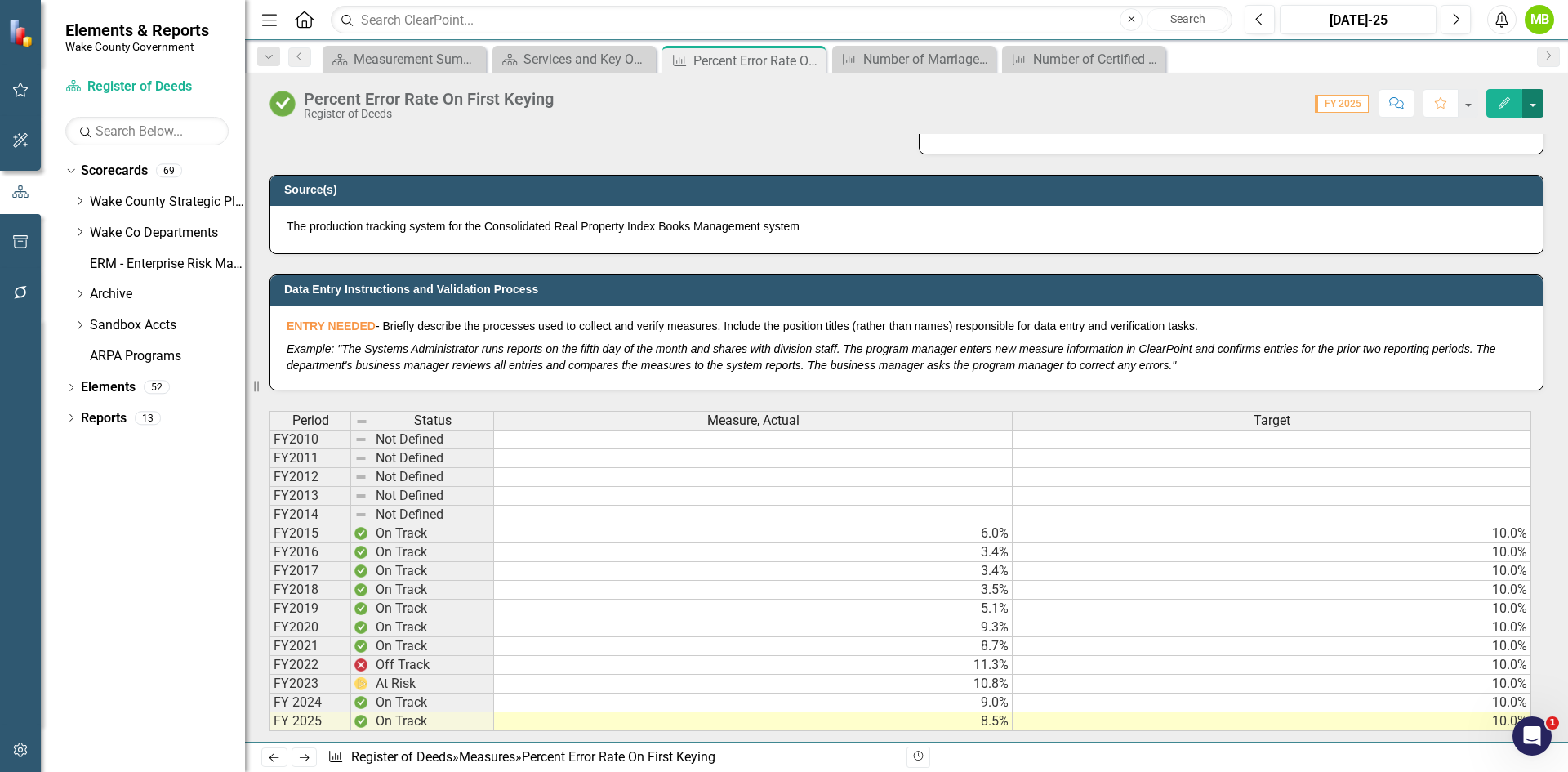
click at [1045, 108] on button "button" at bounding box center [1533, 103] width 21 height 28
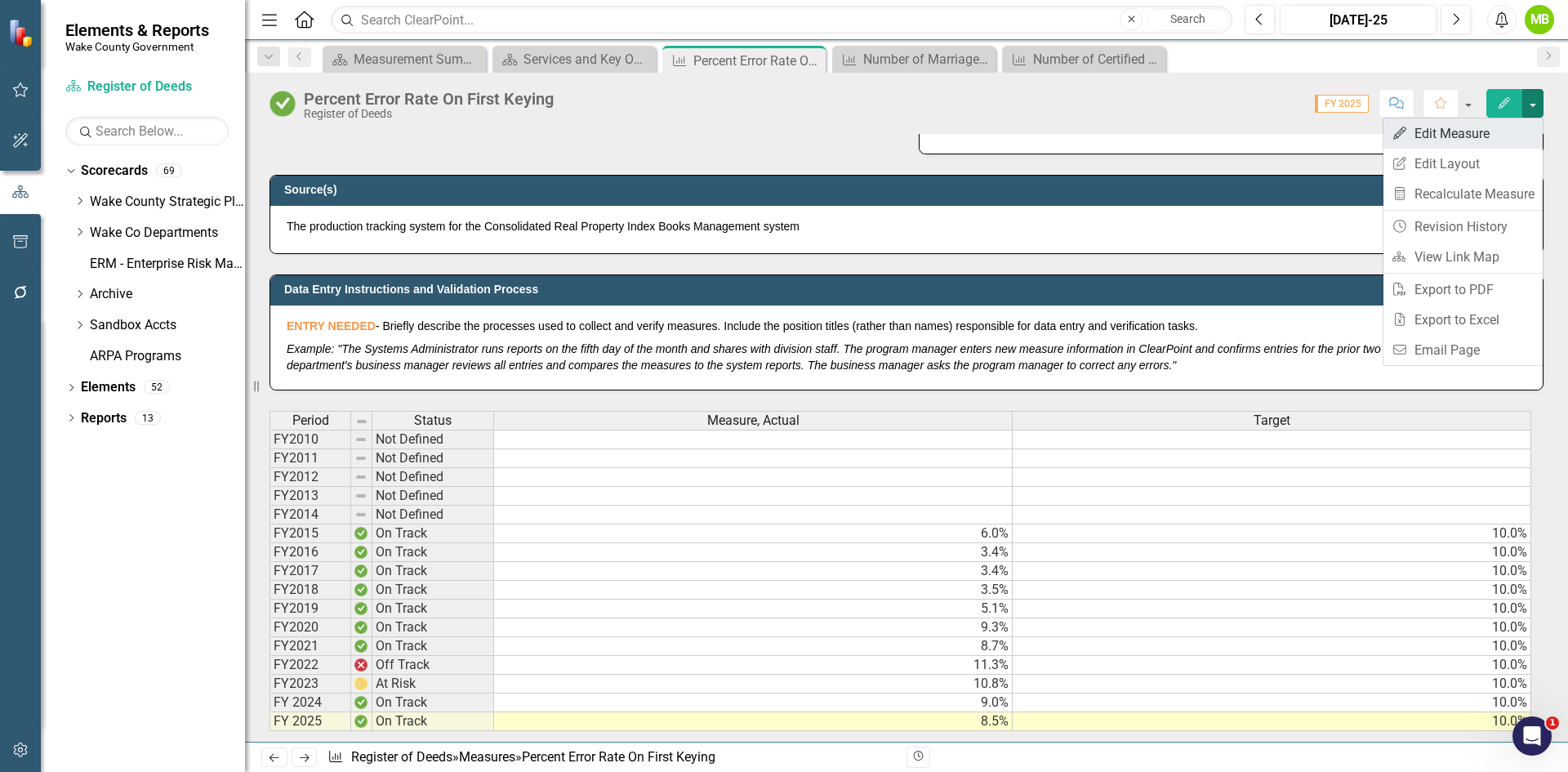
click at [1045, 138] on link "Edit Edit Measure" at bounding box center [1463, 133] width 159 height 30
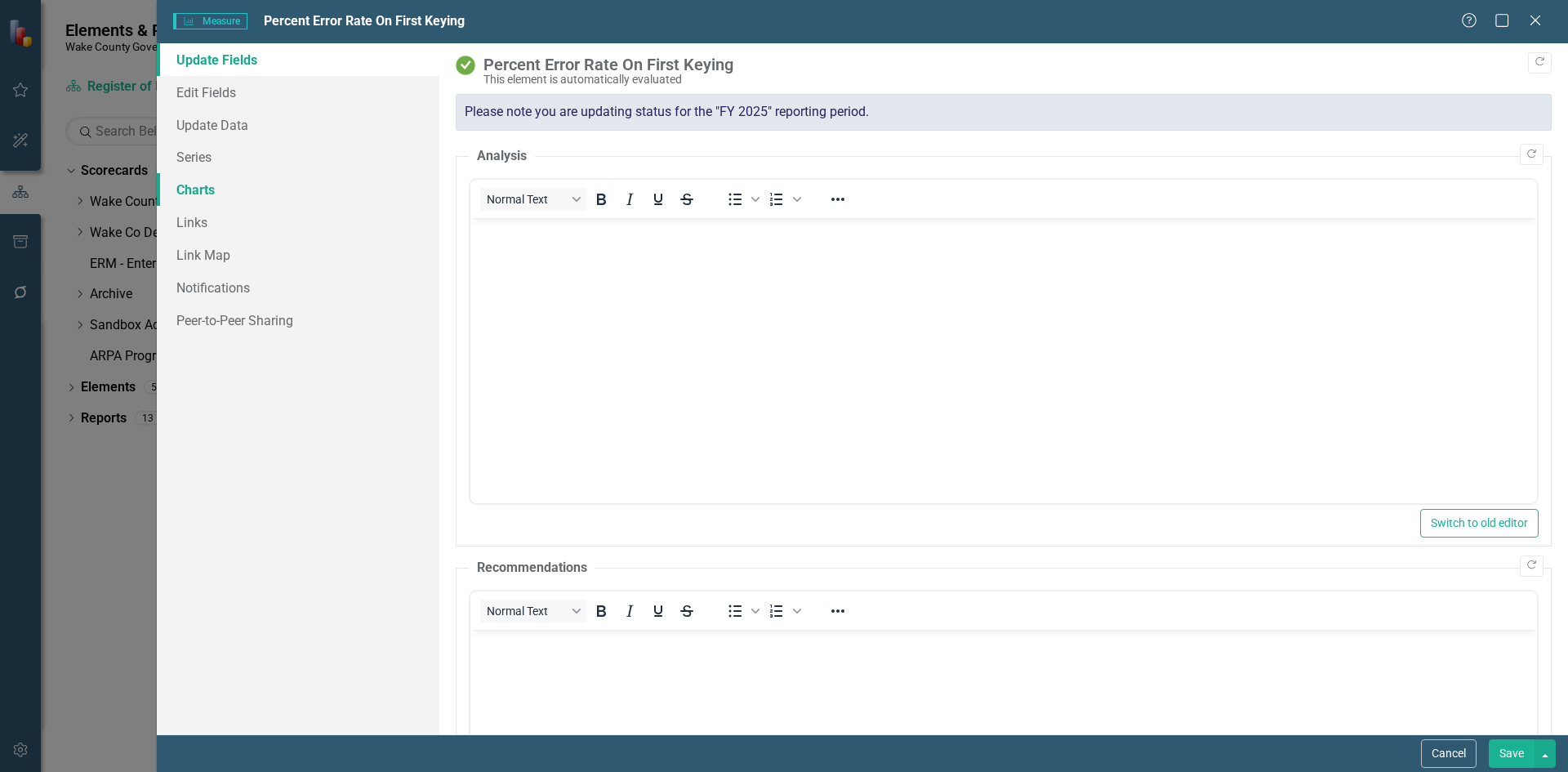
scroll to position [0, 0]
click at [217, 167] on link "Series" at bounding box center [298, 157] width 283 height 33
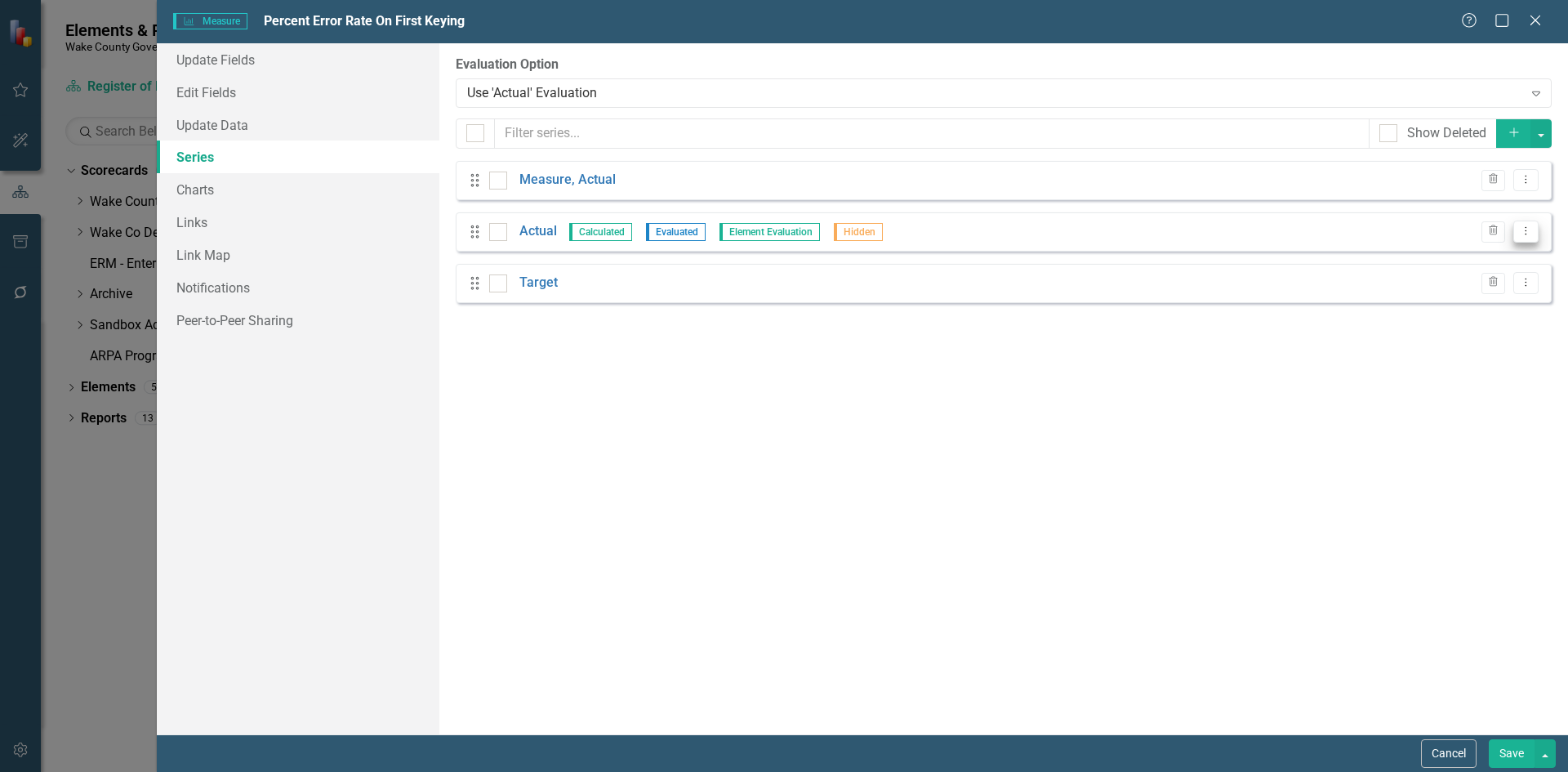
click at [1045, 229] on icon "Dropdown Menu" at bounding box center [1526, 230] width 14 height 11
click at [1045, 251] on link "Edit Edit Measure Series" at bounding box center [1445, 258] width 185 height 30
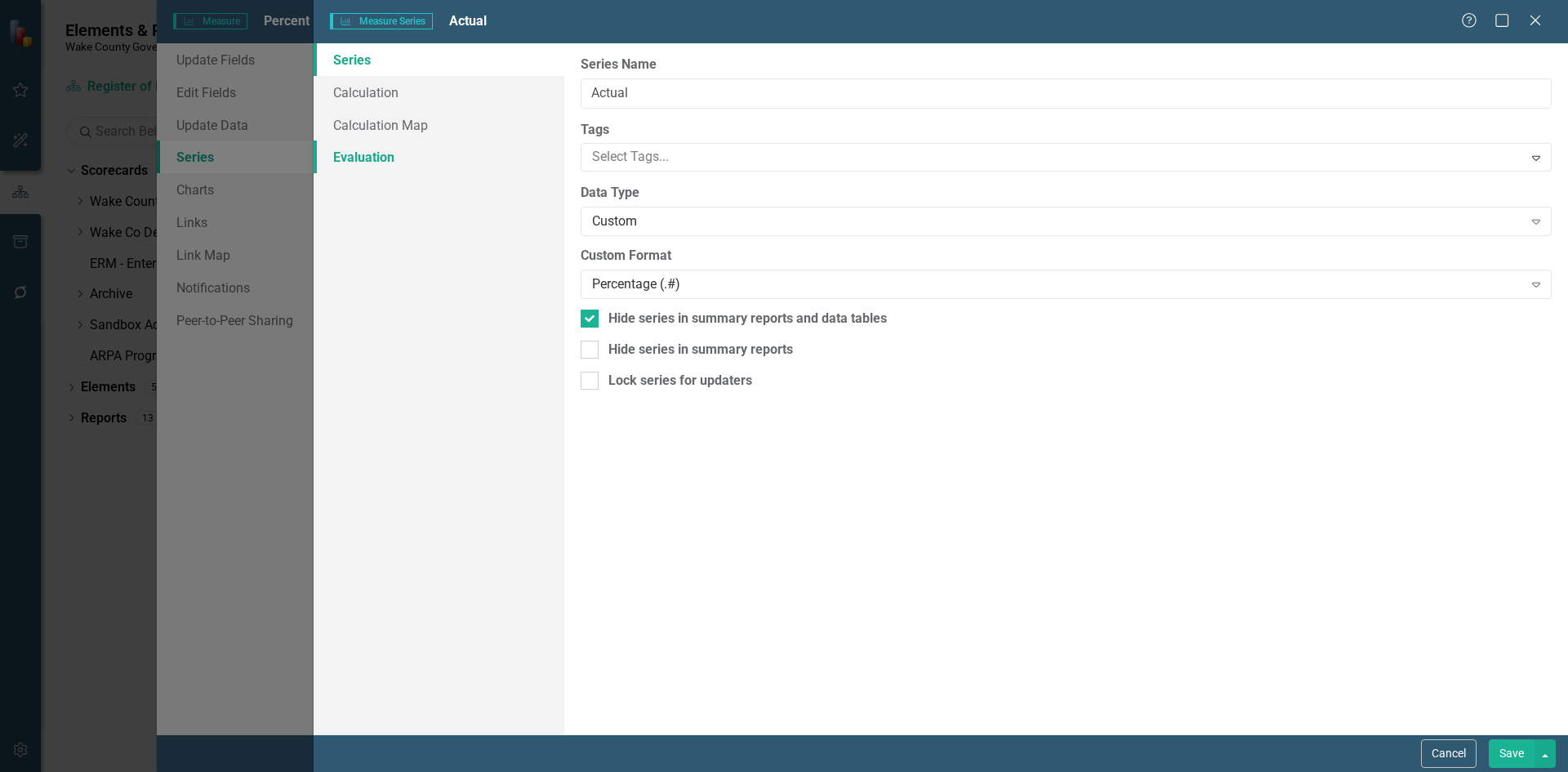
click at [446, 167] on link "Evaluation" at bounding box center [439, 157] width 250 height 33
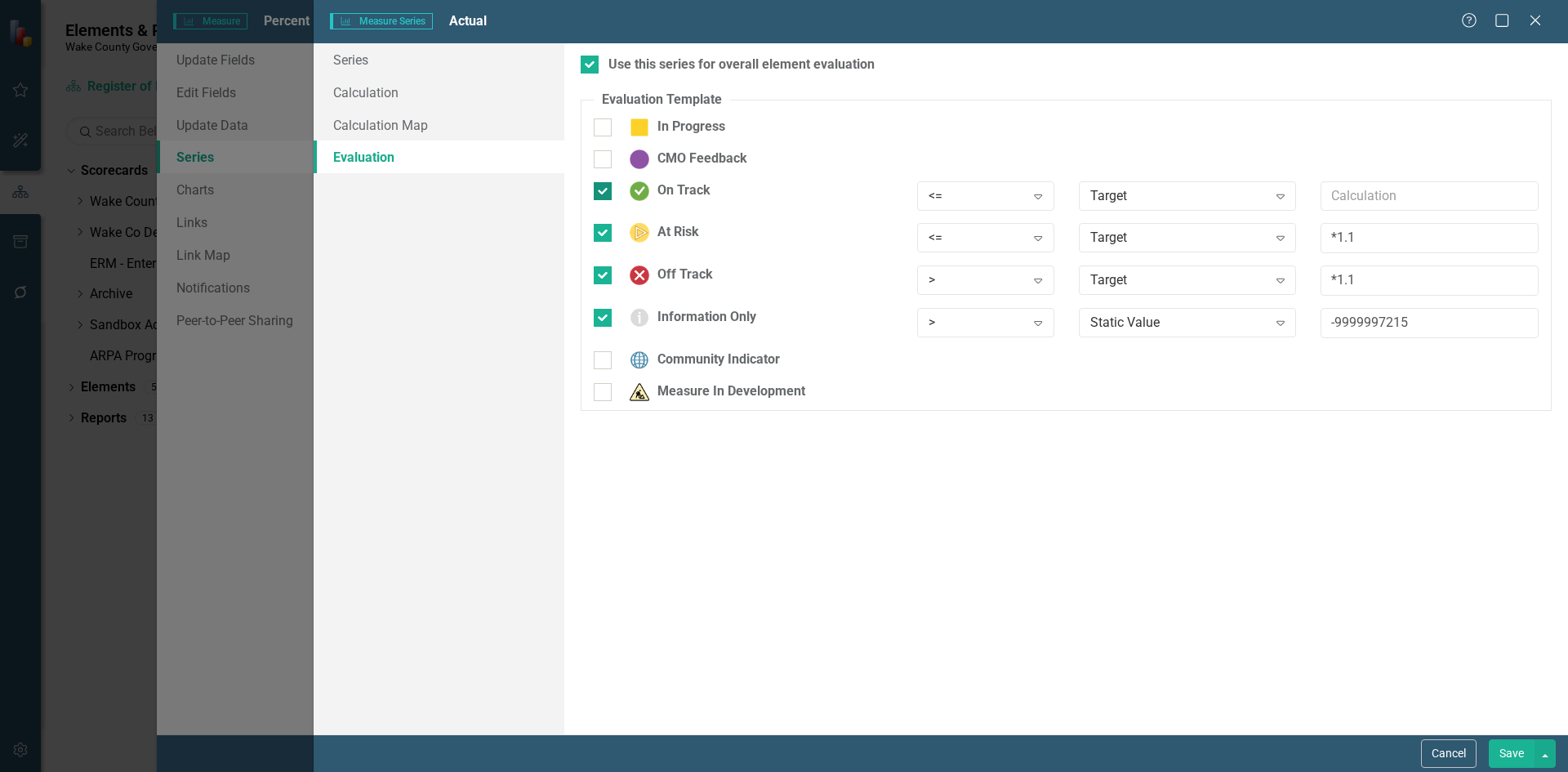
drag, startPoint x: 601, startPoint y: 186, endPoint x: 601, endPoint y: 197, distance: 11.0
click at [601, 187] on input "On Track" at bounding box center [599, 187] width 11 height 11
checkbox input "false"
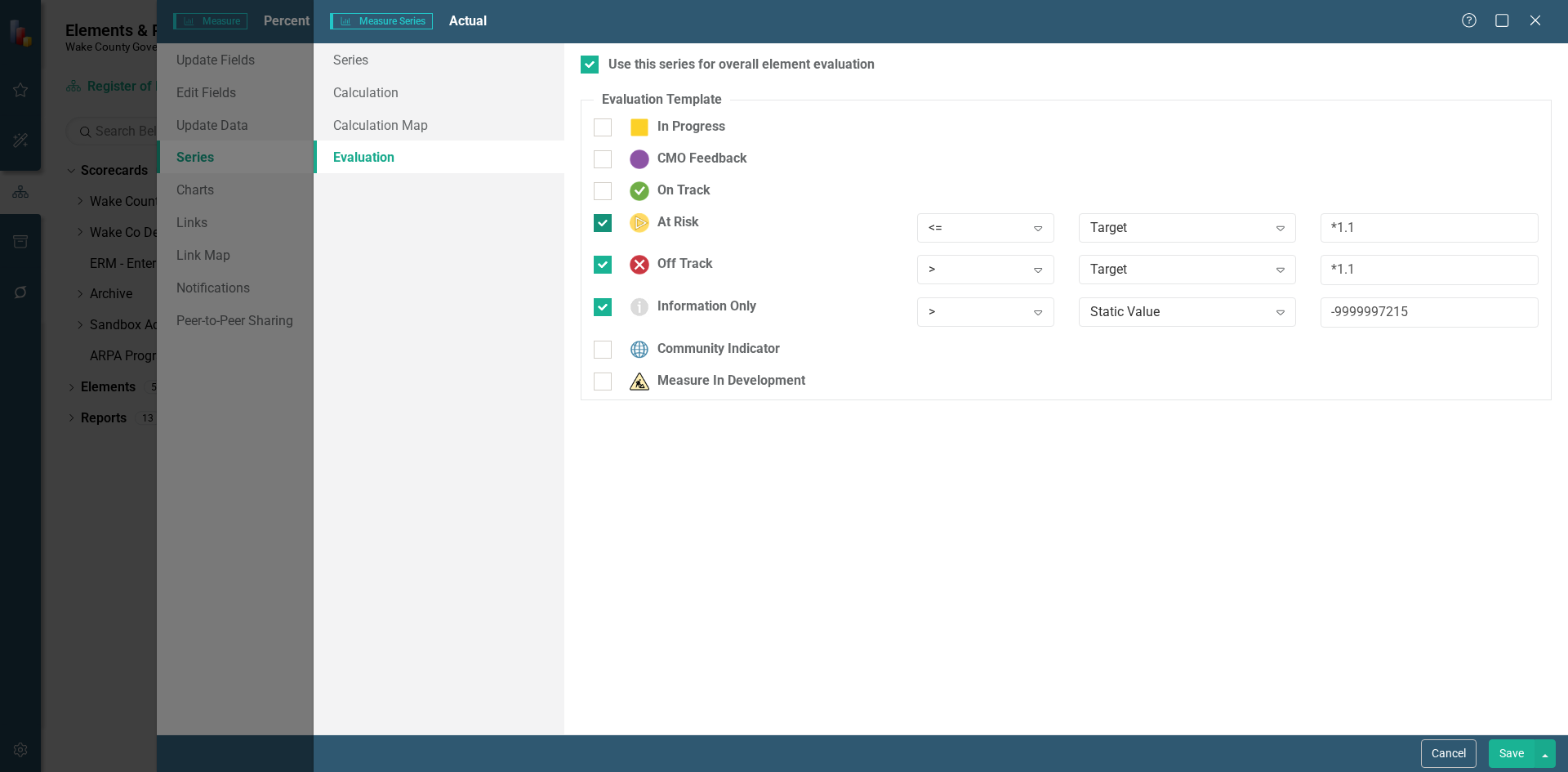
click at [601, 225] on div at bounding box center [603, 222] width 18 height 18
click at [601, 224] on input "At Risk" at bounding box center [599, 218] width 11 height 11
checkbox input "false"
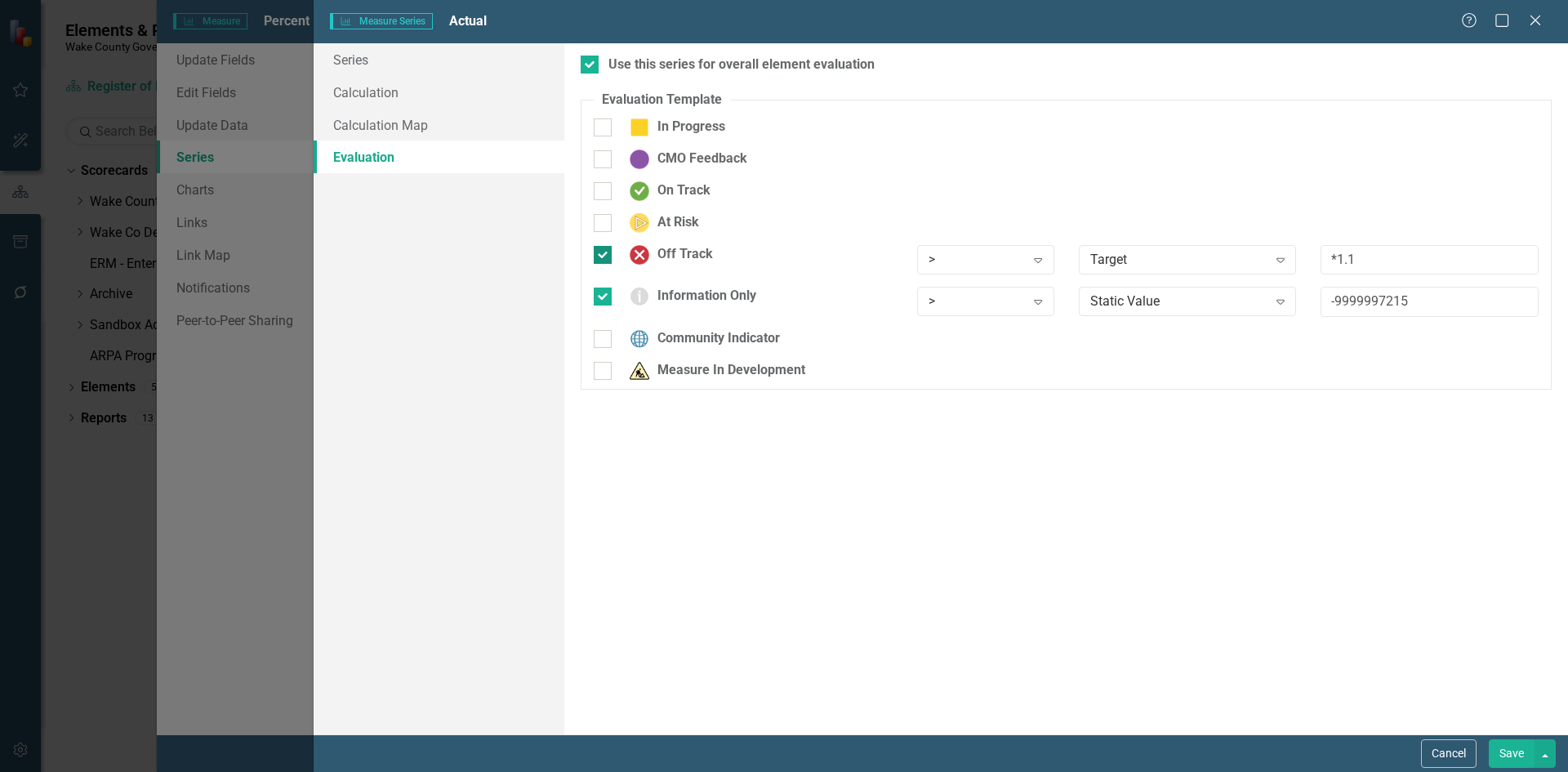
click at [605, 253] on div at bounding box center [603, 254] width 18 height 18
click at [605, 253] on input "Off Track" at bounding box center [599, 251] width 11 height 11
checkbox input "false"
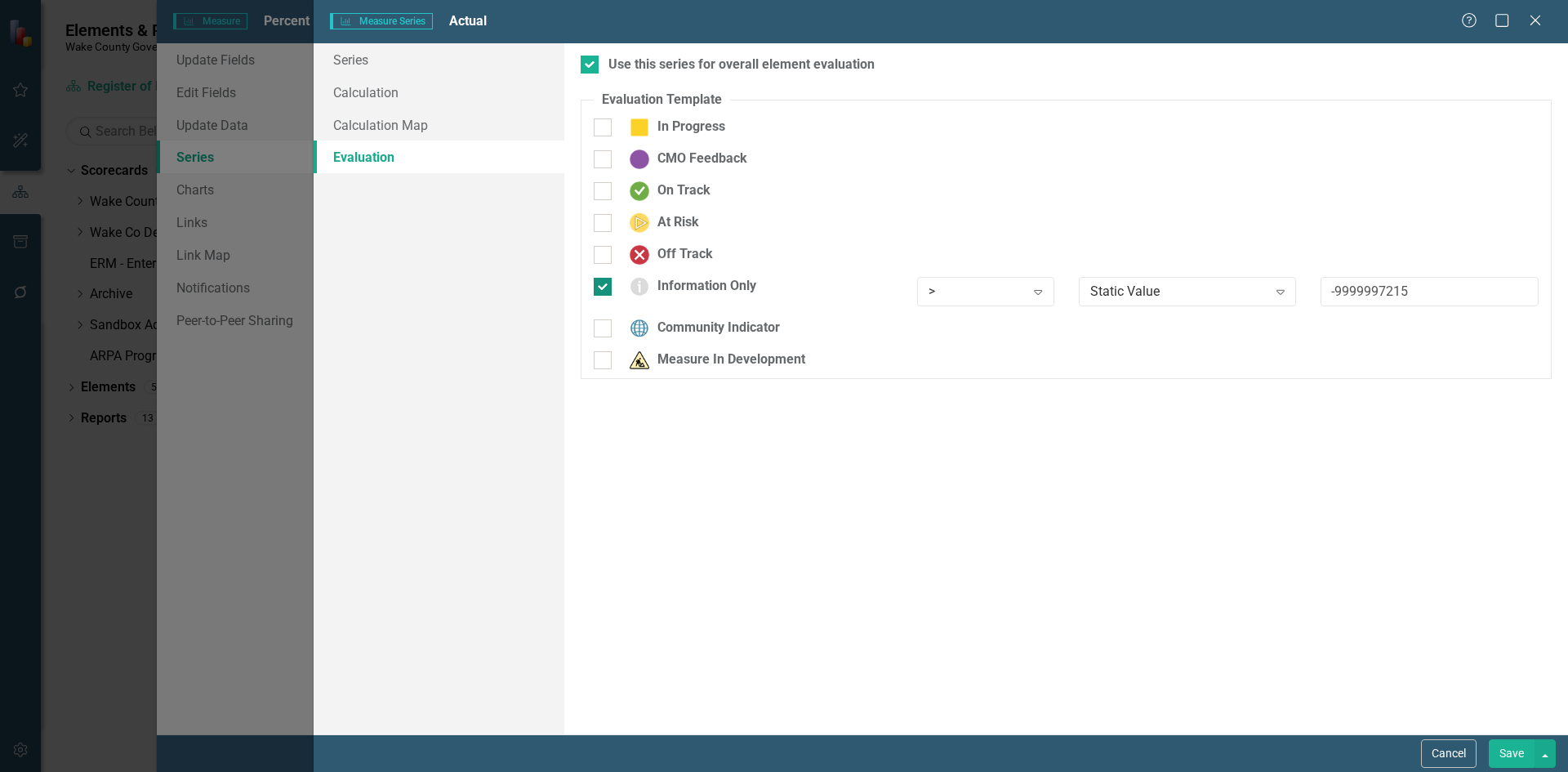
click at [606, 283] on div at bounding box center [603, 286] width 18 height 18
click at [605, 283] on input "Information Only" at bounding box center [599, 283] width 11 height 11
checkbox input "false"
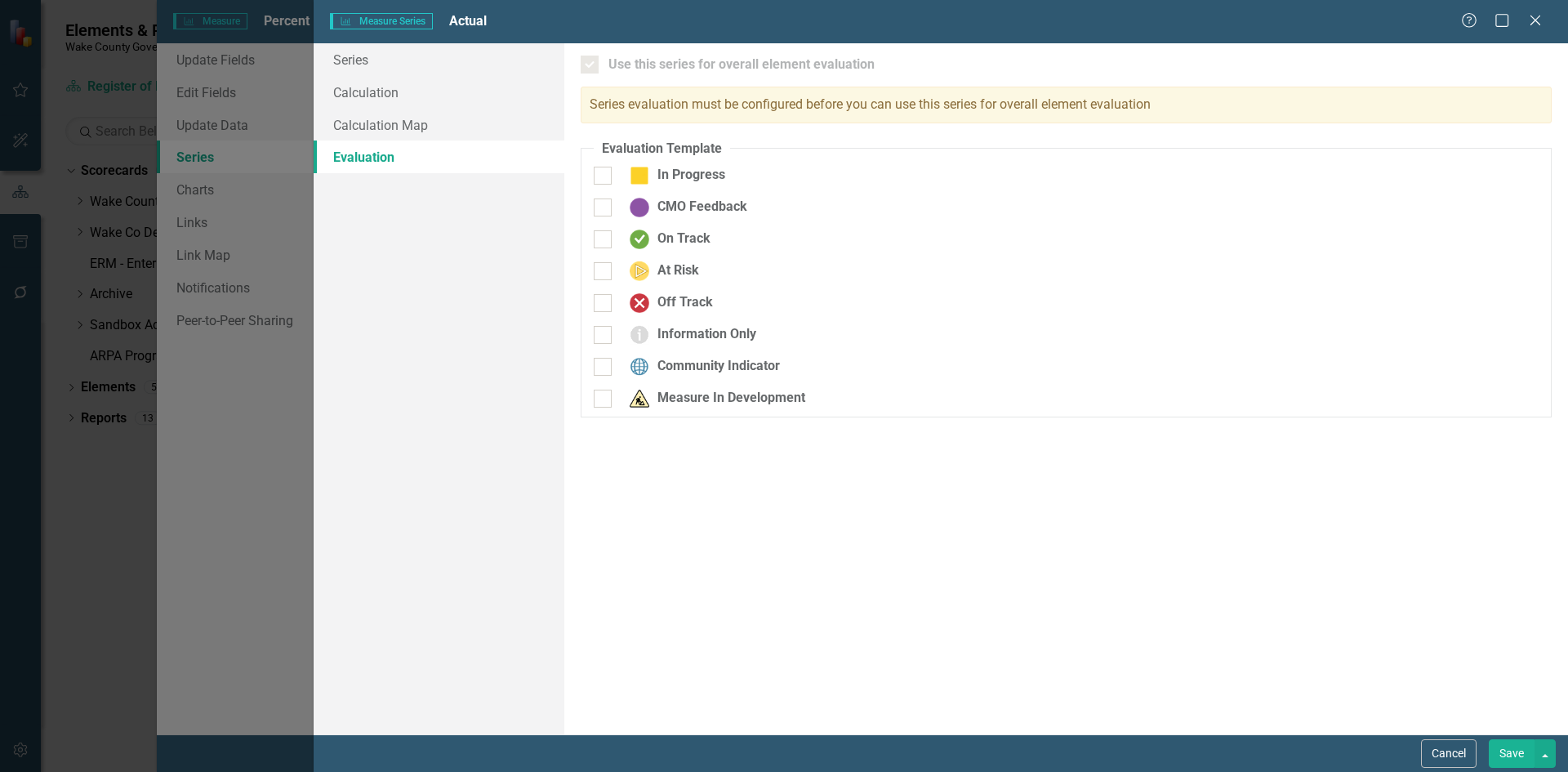
drag, startPoint x: 606, startPoint y: 404, endPoint x: 584, endPoint y: 405, distance: 22.0
click at [605, 404] on div at bounding box center [603, 398] width 18 height 18
click at [605, 400] on input "Measure In Development" at bounding box center [599, 394] width 11 height 11
checkbox input "true"
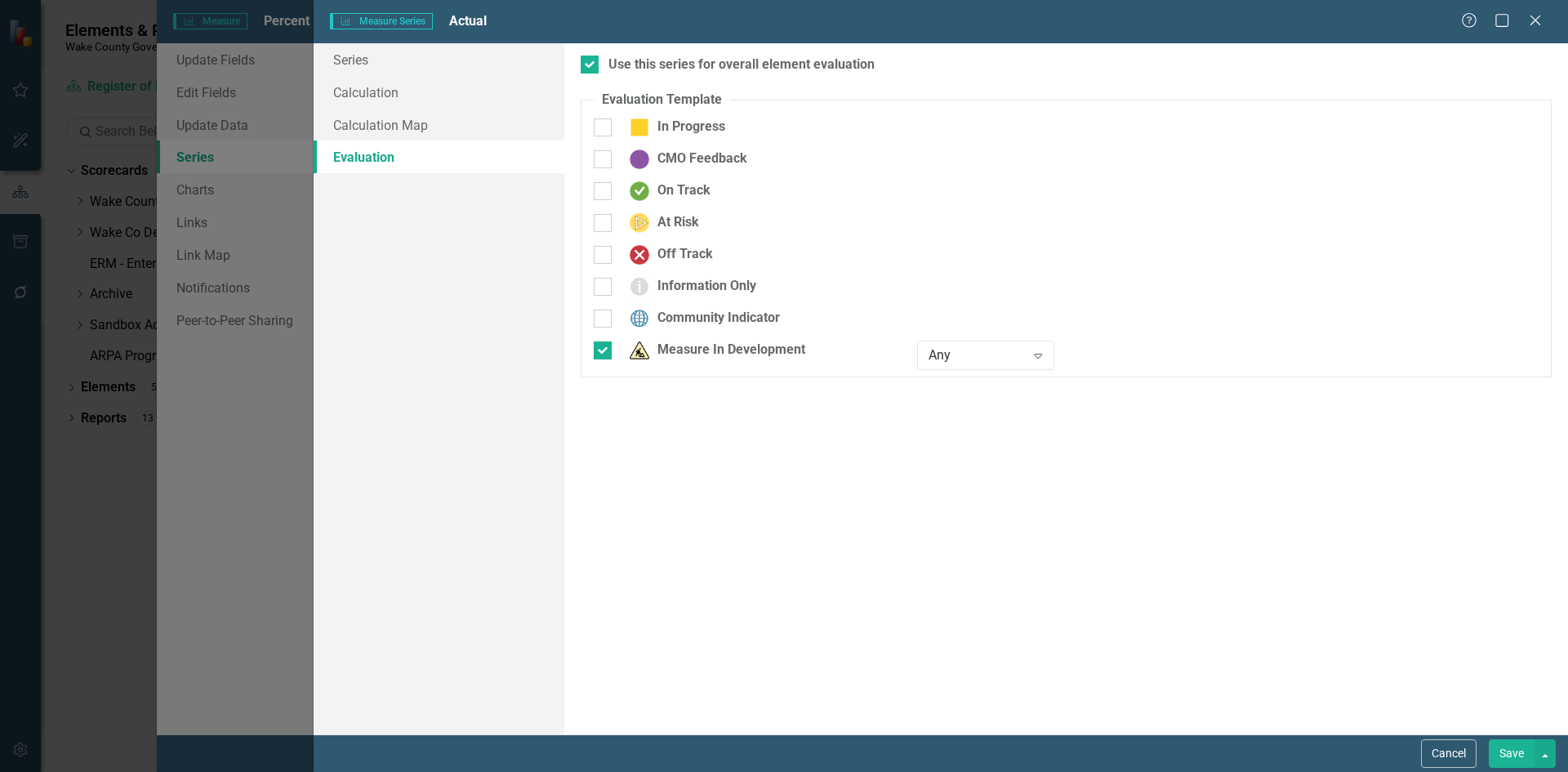
click at [1045, 543] on button "Save" at bounding box center [1512, 753] width 46 height 28
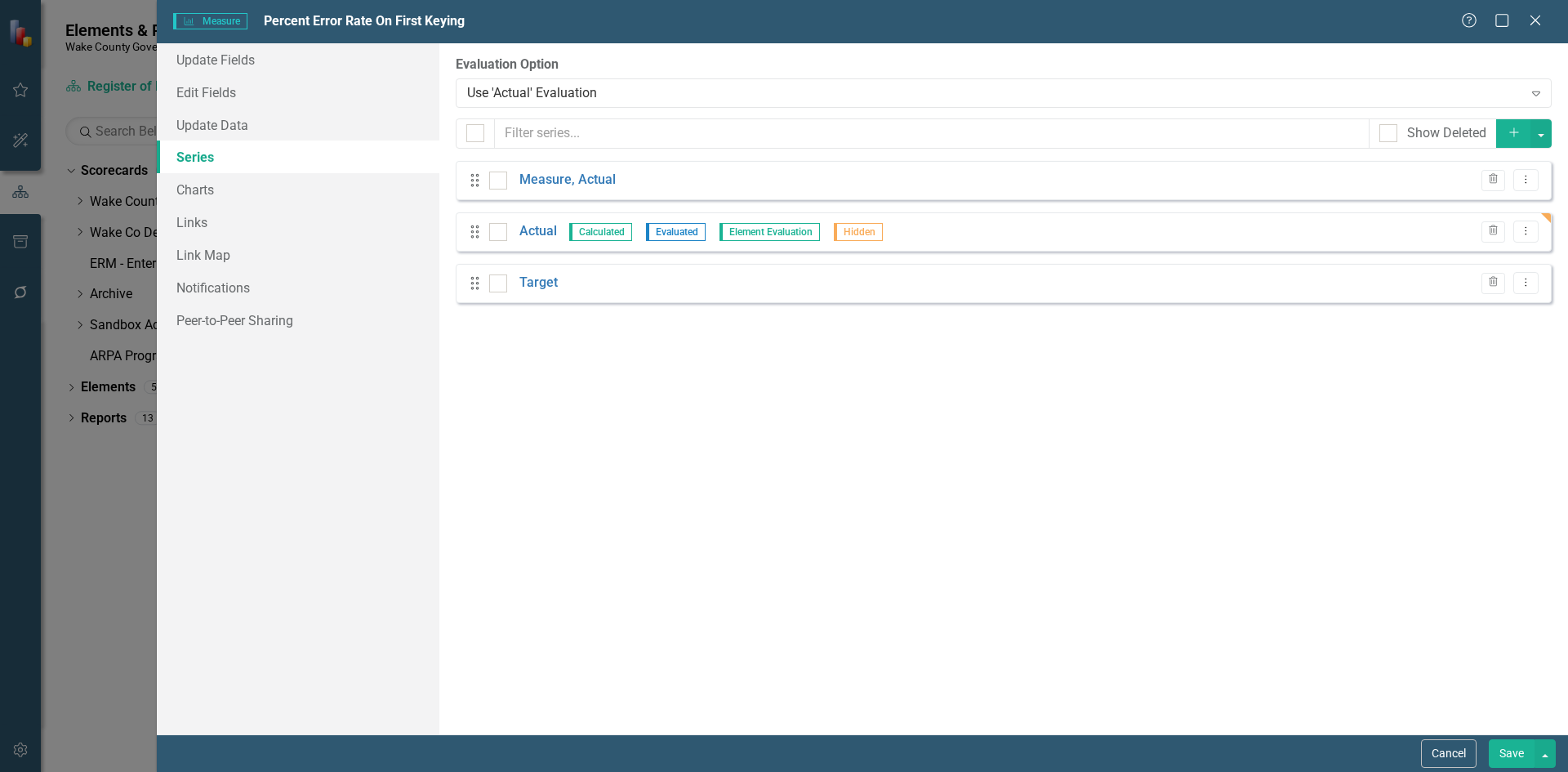
click at [1045, 543] on button "Save" at bounding box center [1512, 753] width 46 height 28
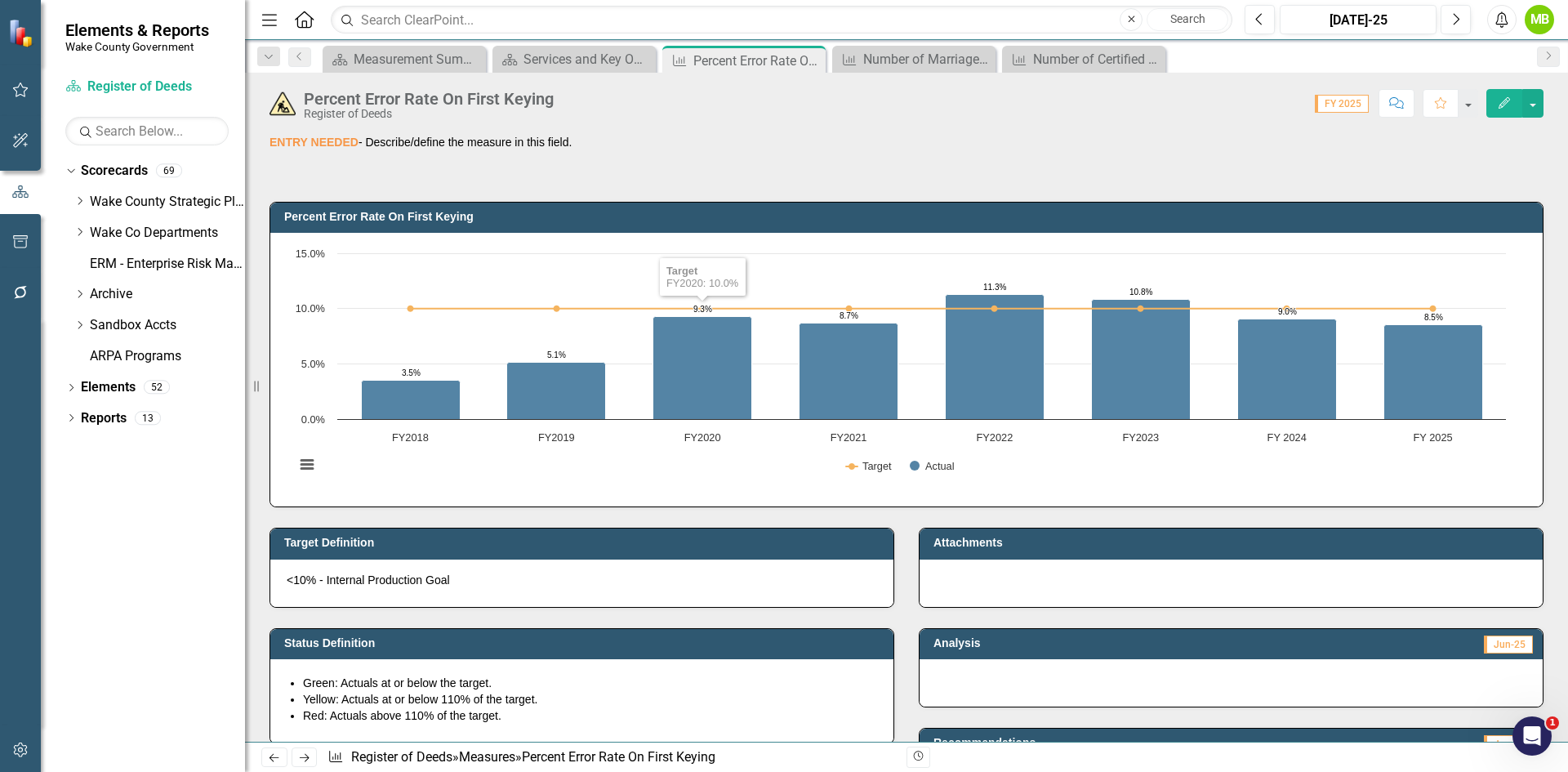
click at [599, 147] on p "ENTRY NEEDED - Describe/define the measure in this field." at bounding box center [907, 142] width 1274 height 17
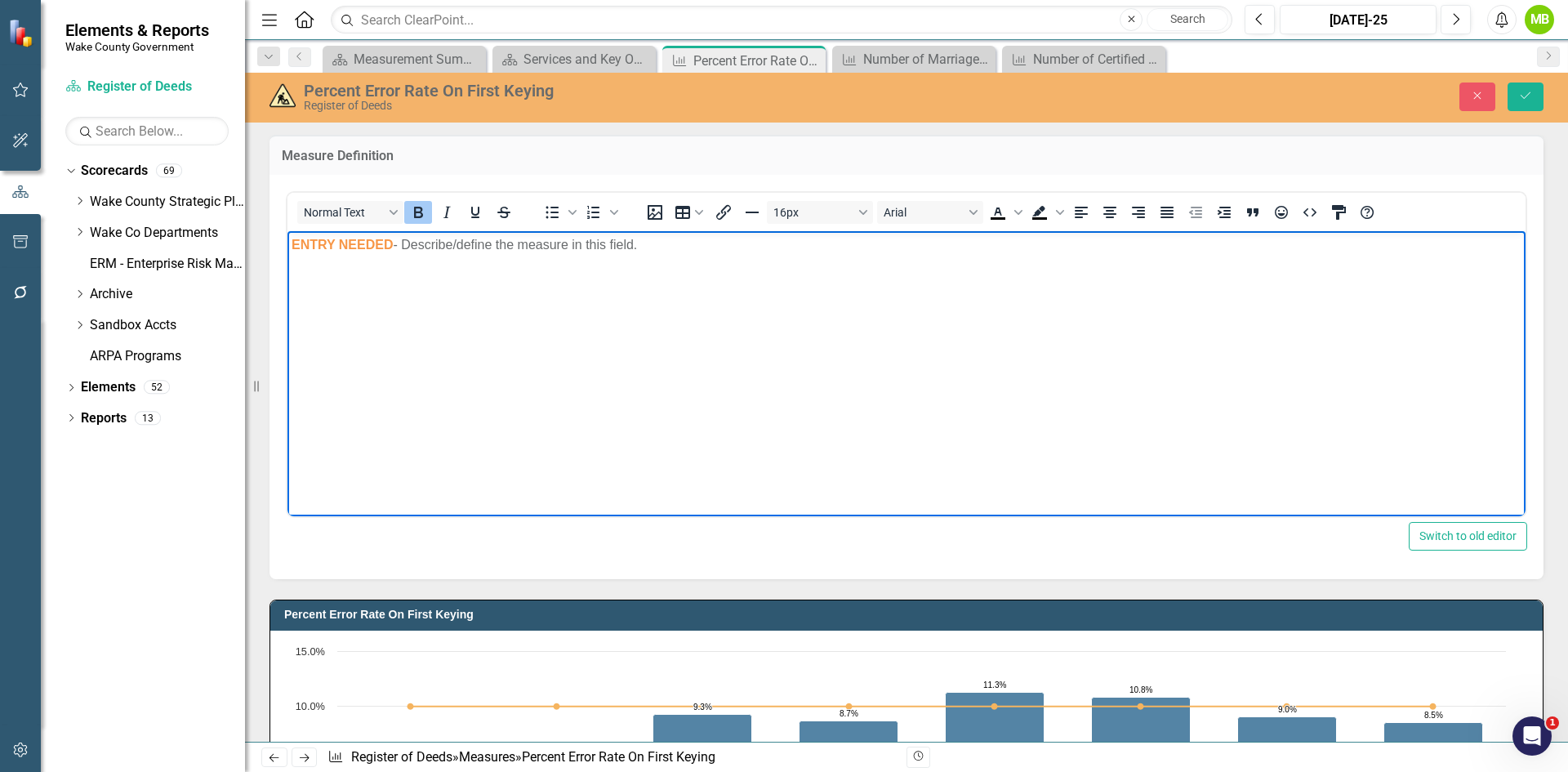
drag, startPoint x: 520, startPoint y: 234, endPoint x: 291, endPoint y: 236, distance: 229.0
click at [291, 236] on p "ENTRY NEEDED - Describe/define the measure in this field." at bounding box center [906, 244] width 1230 height 19
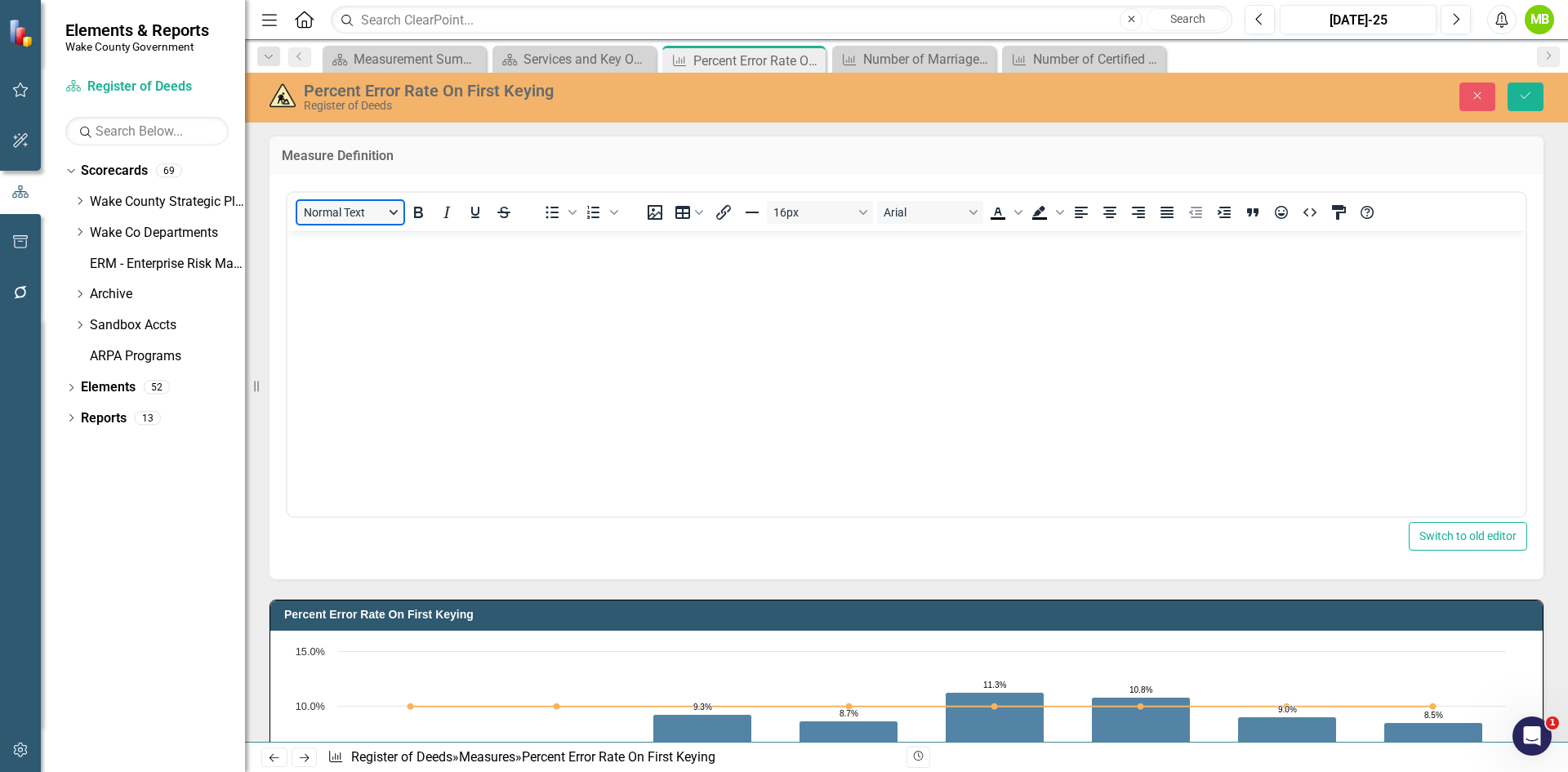
click at [354, 213] on button "Normal Text" at bounding box center [350, 213] width 106 height 23
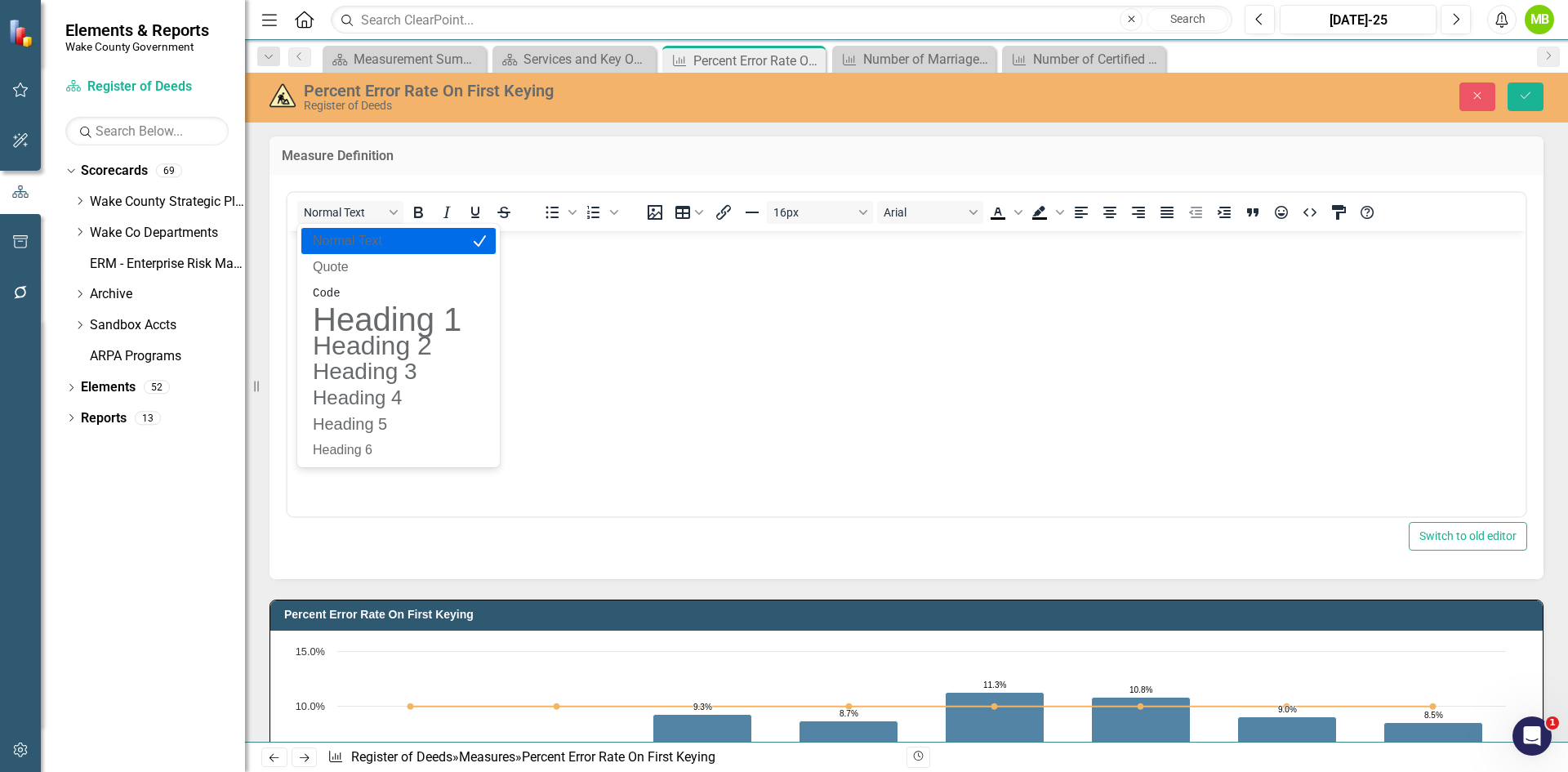
click at [356, 244] on p "Normal Text" at bounding box center [387, 241] width 151 height 19
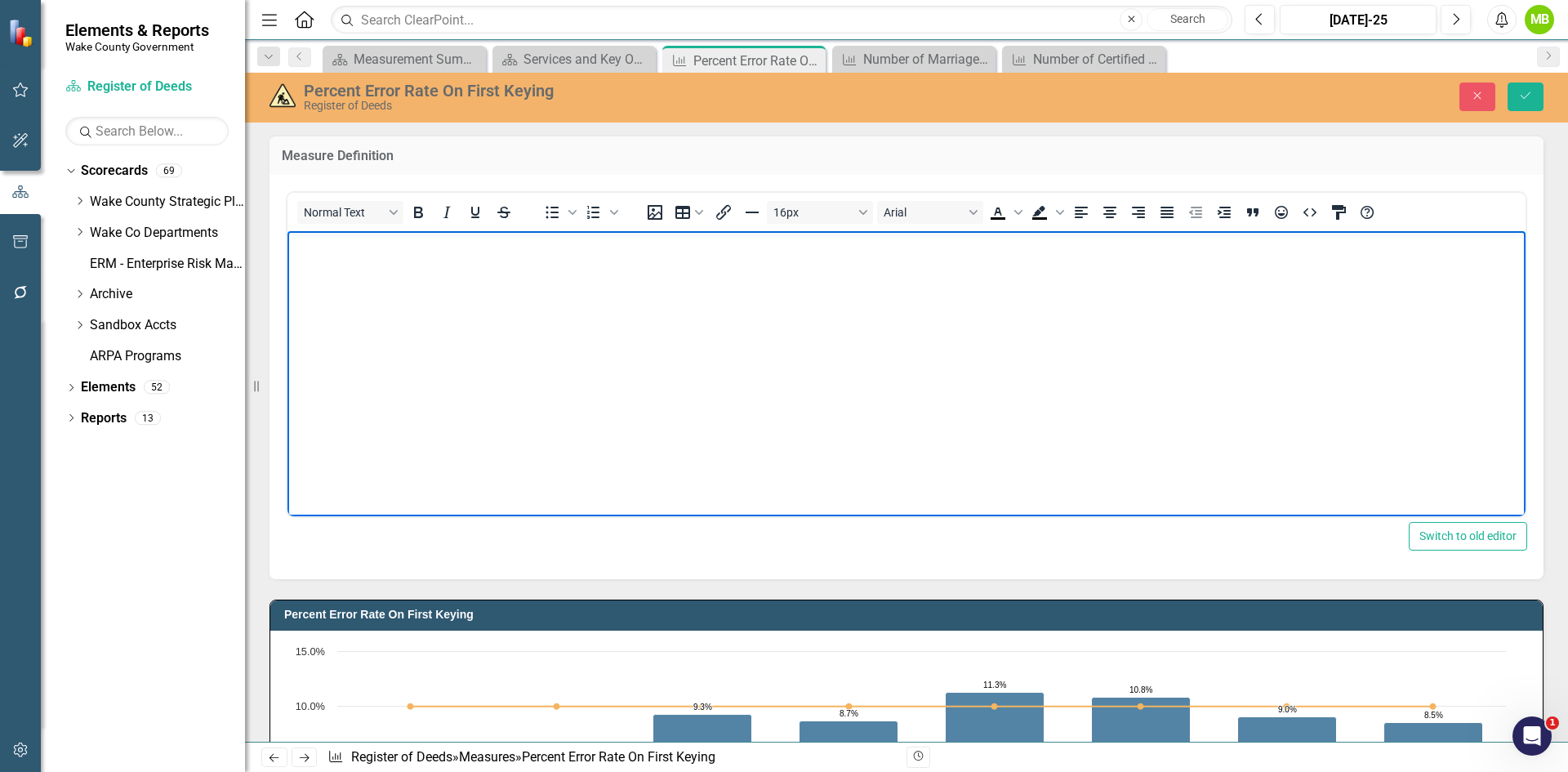
click at [349, 267] on body "Rich Text Area. Press ALT-0 for help." at bounding box center [906, 352] width 1238 height 245
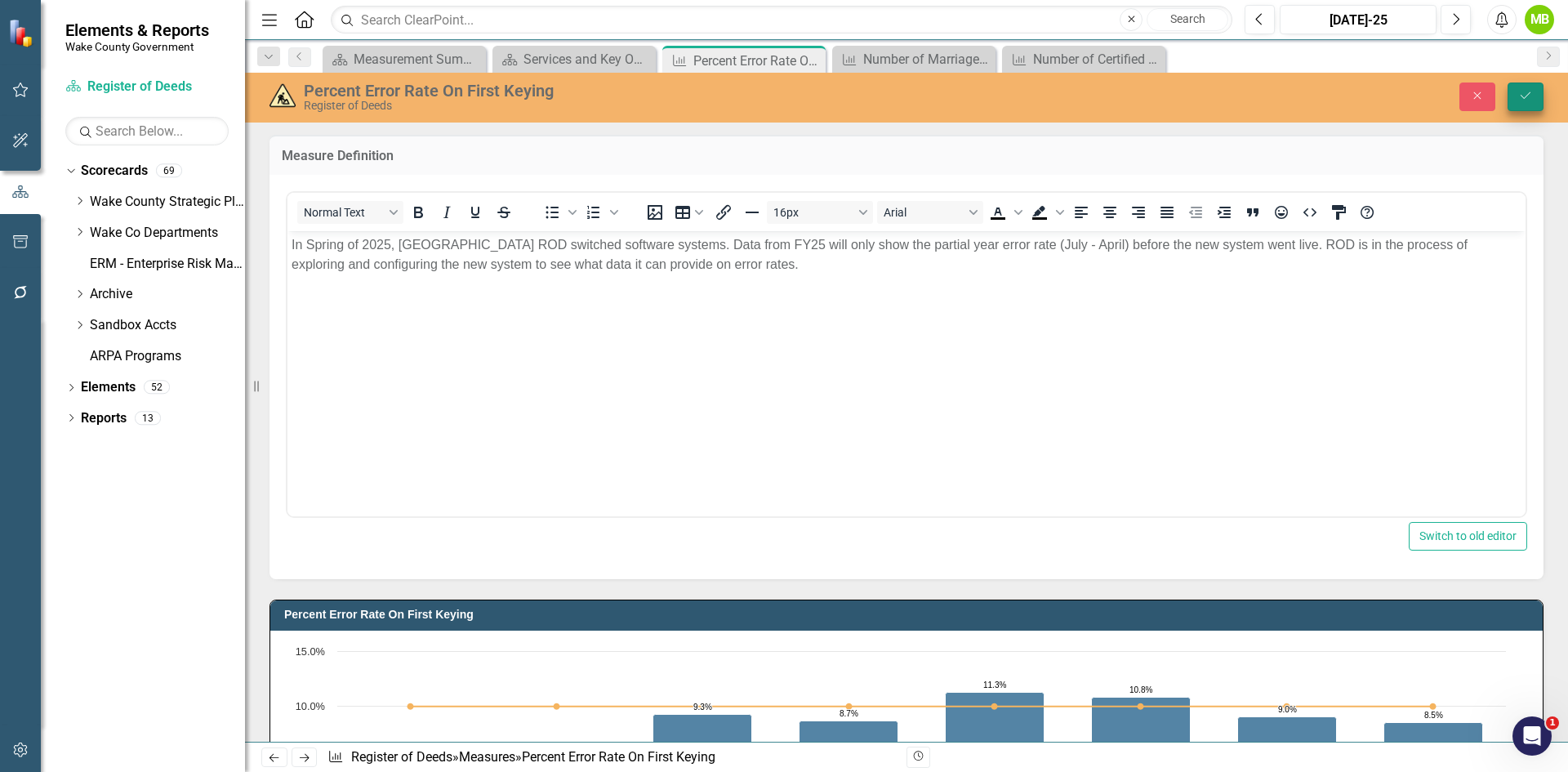
click at [1531, 105] on button "Save" at bounding box center [1525, 96] width 36 height 28
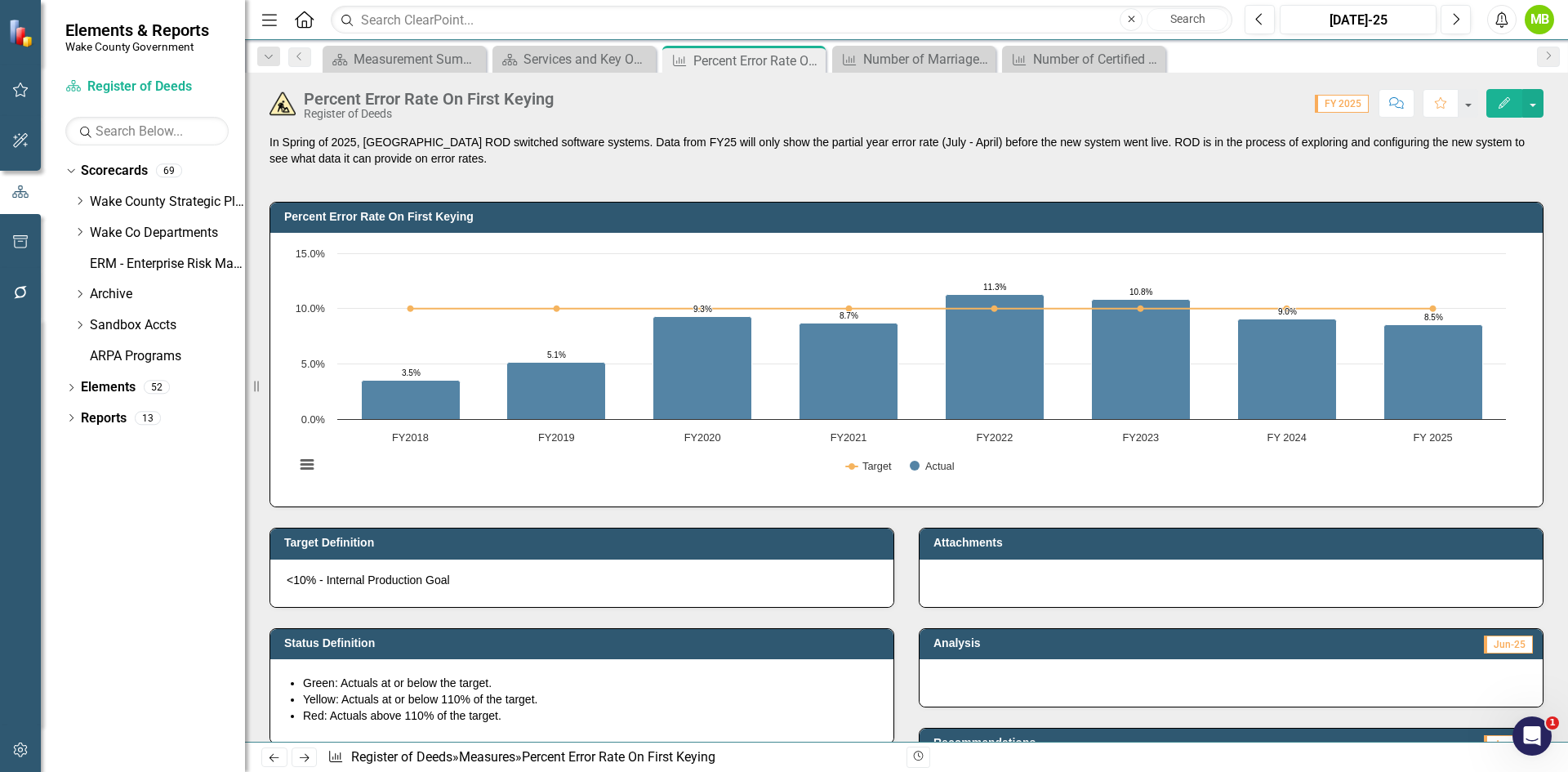
click at [436, 160] on p "In Spring of 2025, Wake County ROD switched software systems. Data from FY25 wi…" at bounding box center [907, 151] width 1274 height 33
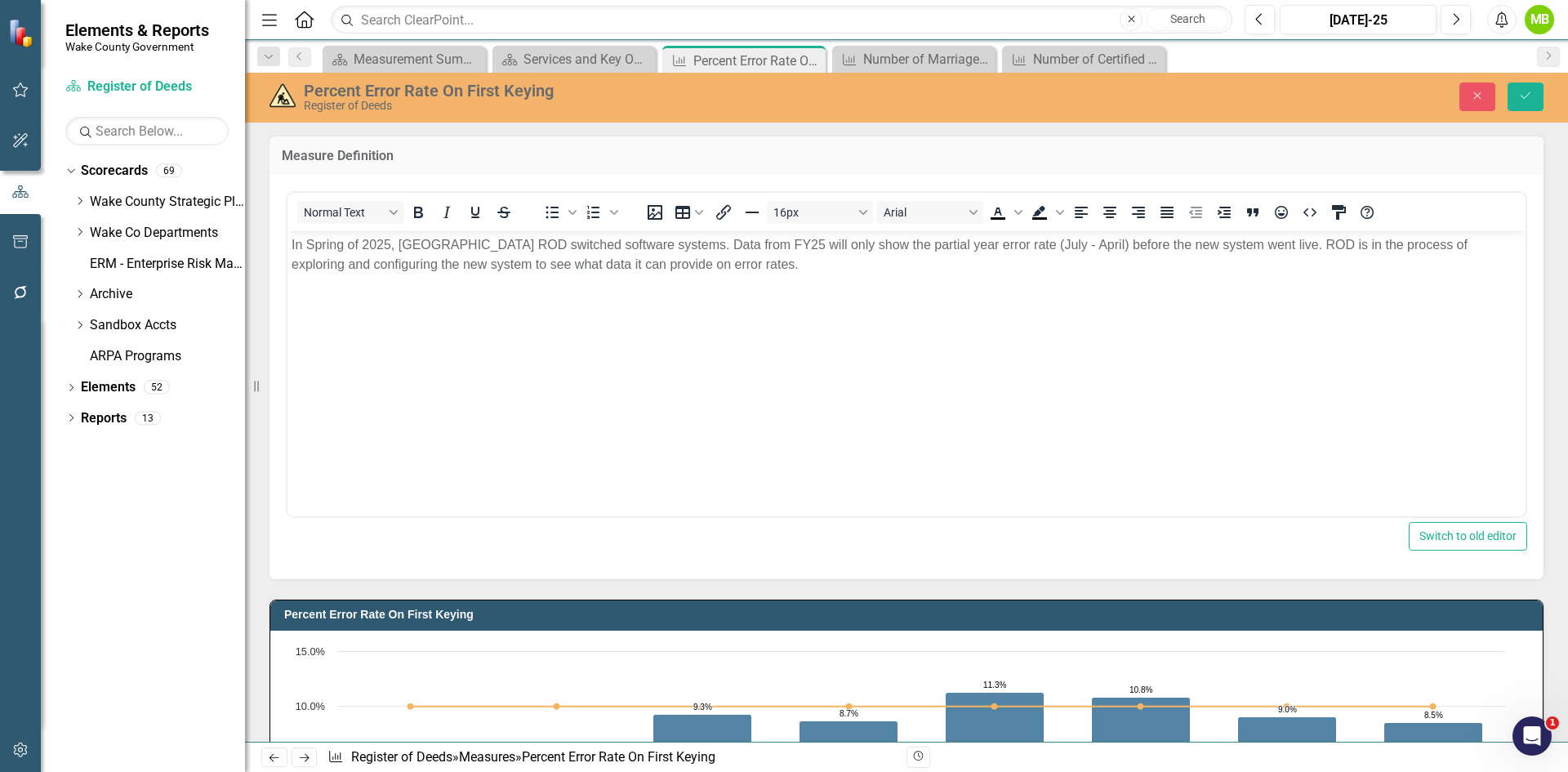
click at [711, 264] on p "In Spring of 2025, Wake County ROD switched software systems. Data from FY25 wi…" at bounding box center [906, 253] width 1230 height 39
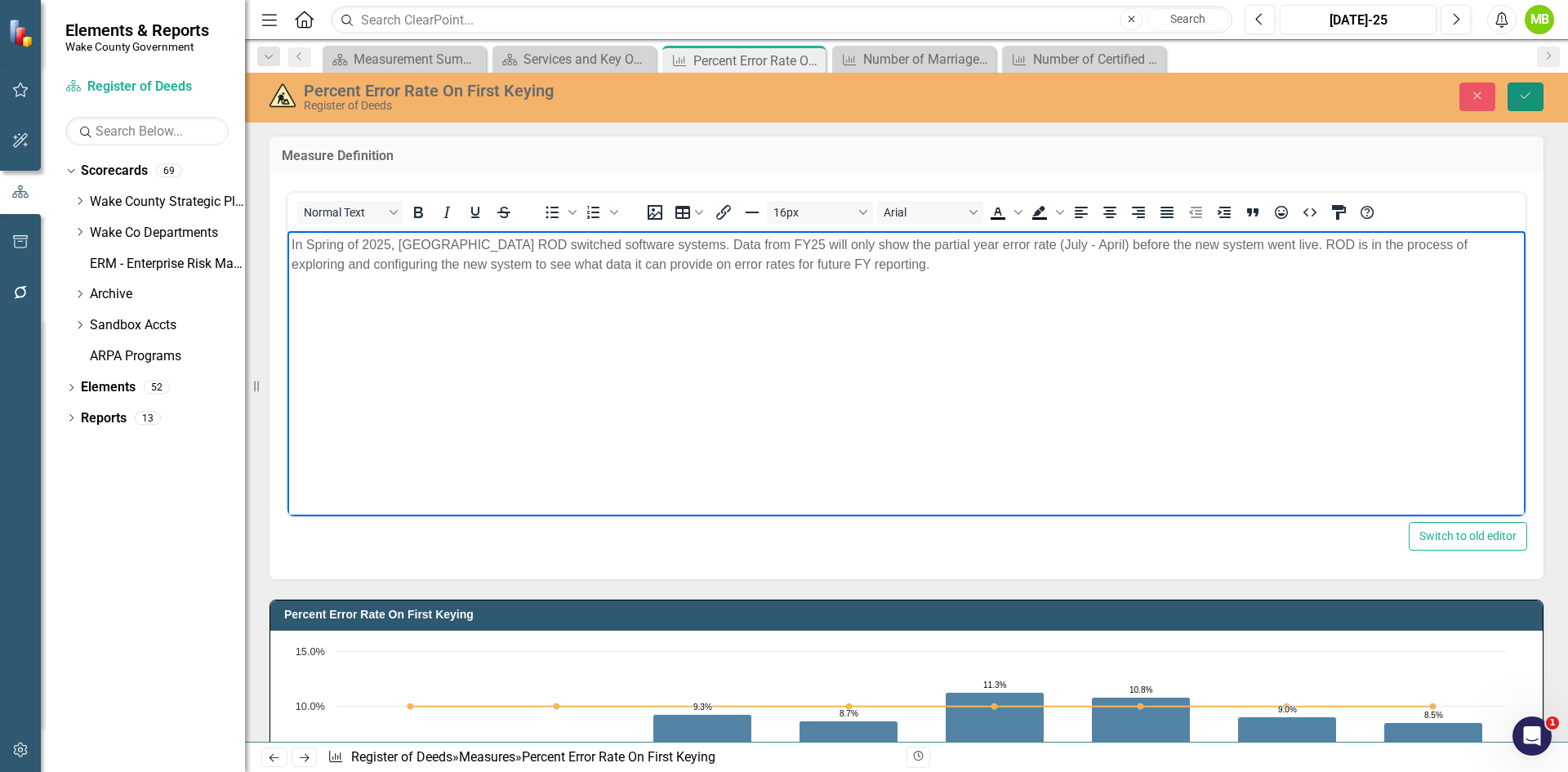
drag, startPoint x: 1537, startPoint y: 103, endPoint x: 1498, endPoint y: 127, distance: 45.8
click at [1536, 103] on button "Save" at bounding box center [1525, 96] width 36 height 28
